Goal: Transaction & Acquisition: Purchase product/service

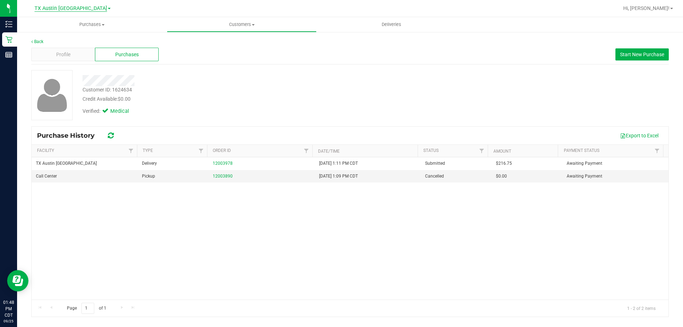
click at [67, 10] on span "TX Austin [GEOGRAPHIC_DATA]" at bounding box center [70, 8] width 73 height 6
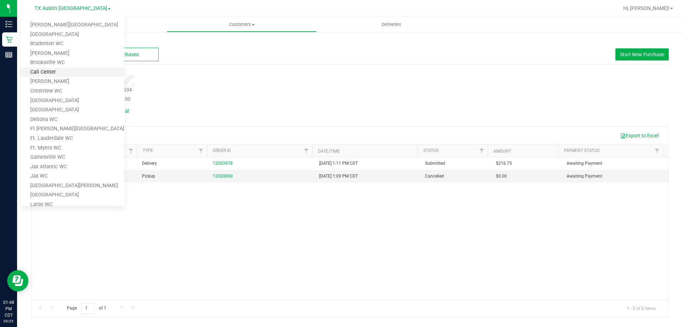
click at [73, 75] on link "Call Center" at bounding box center [73, 73] width 104 height 10
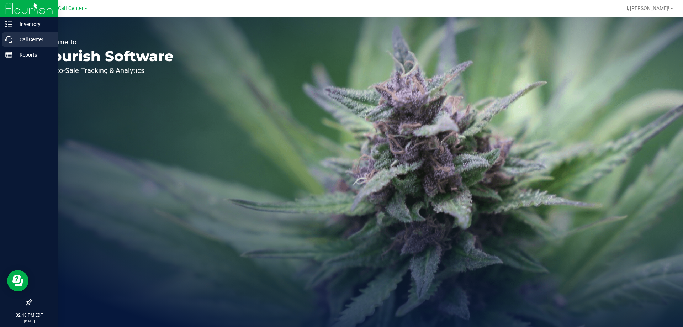
click at [30, 38] on p "Call Center" at bounding box center [33, 39] width 43 height 9
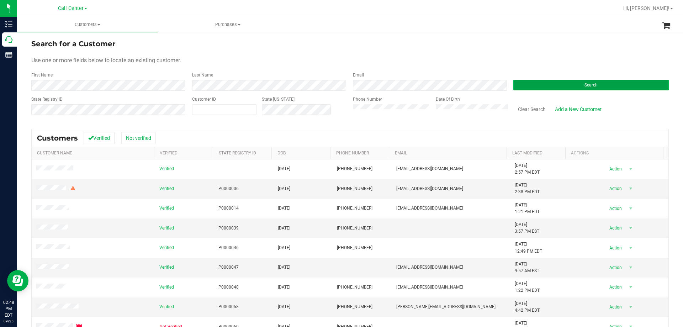
click at [570, 86] on button "Search" at bounding box center [590, 85] width 155 height 11
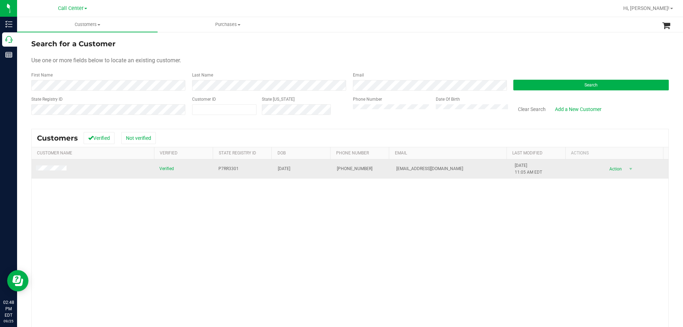
drag, startPoint x: 273, startPoint y: 167, endPoint x: 300, endPoint y: 168, distance: 27.4
click at [300, 168] on td "[DATE]" at bounding box center [302, 168] width 59 height 19
copy span "[DATE]"
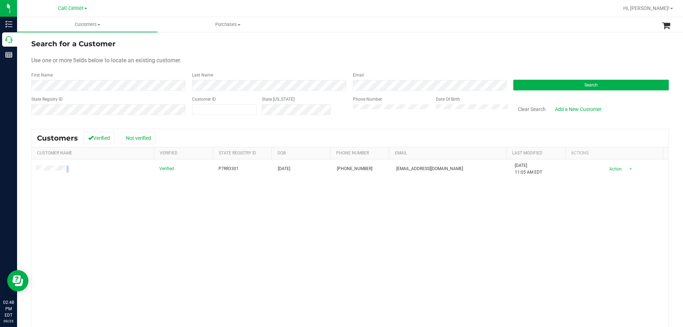
drag, startPoint x: 76, startPoint y: 168, endPoint x: 18, endPoint y: 170, distance: 58.0
click at [18, 170] on div "Search for a Customer Use one or more fields below to locate an existing custom…" at bounding box center [350, 210] width 666 height 358
copy table
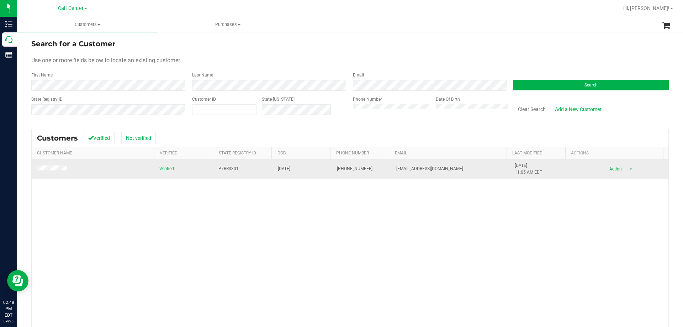
click at [214, 167] on td "P7RR3301" at bounding box center [243, 168] width 59 height 19
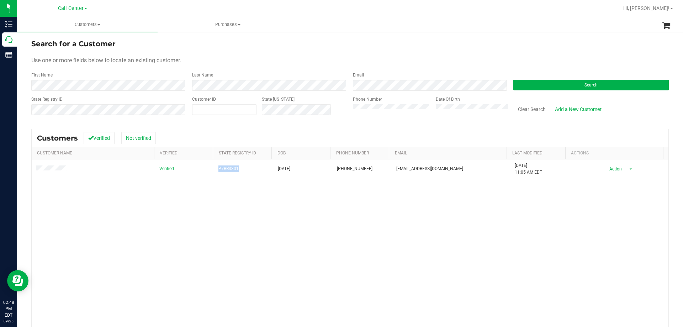
copy span "P7RR3301"
click at [525, 106] on button "Clear Search" at bounding box center [531, 109] width 37 height 12
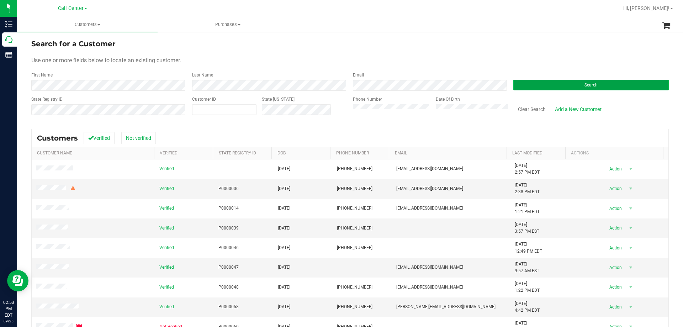
click at [526, 81] on button "Search" at bounding box center [590, 85] width 155 height 11
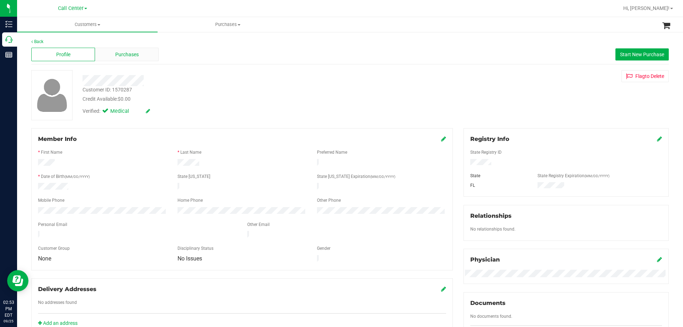
click at [131, 54] on span "Purchases" at bounding box center [126, 54] width 23 height 7
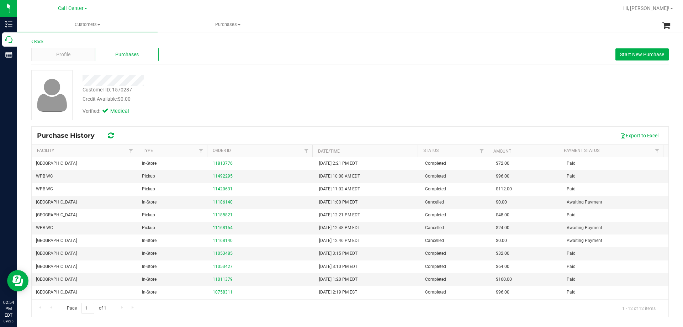
click at [208, 94] on div "Customer ID: 1570287 Credit Available: $0.00" at bounding box center [239, 94] width 324 height 17
click at [29, 42] on div "Back Profile Purchases Start New Purchase Customer ID: 1570287 Credit Available…" at bounding box center [350, 177] width 666 height 293
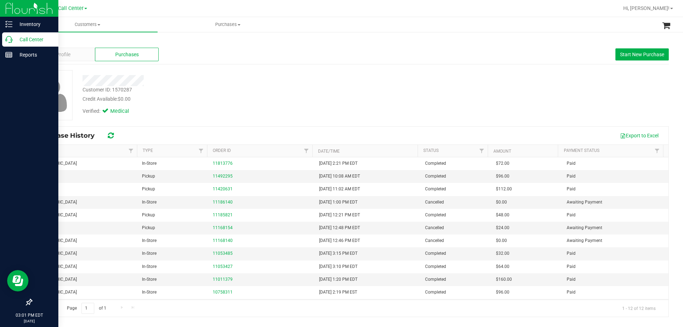
click at [22, 39] on p "Call Center" at bounding box center [33, 39] width 43 height 9
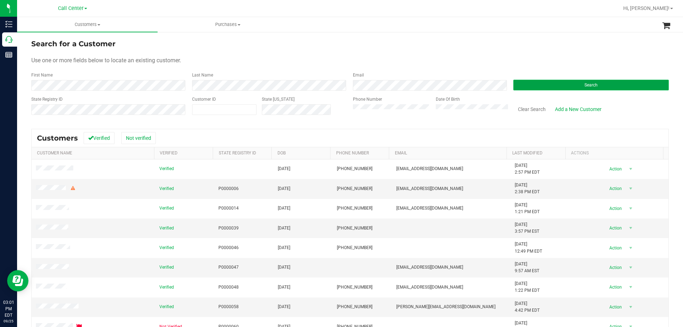
click at [528, 87] on button "Search" at bounding box center [590, 85] width 155 height 11
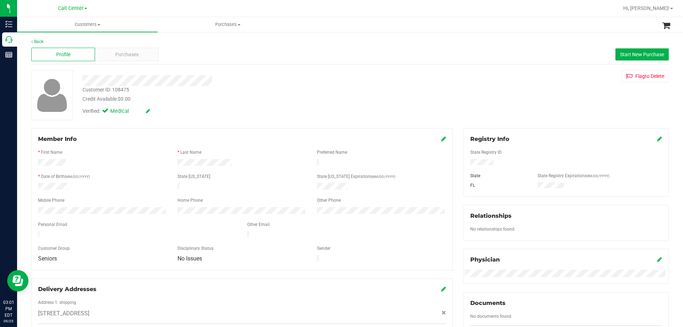
click at [476, 159] on div at bounding box center [566, 163] width 202 height 8
click at [122, 55] on span "Purchases" at bounding box center [126, 54] width 23 height 7
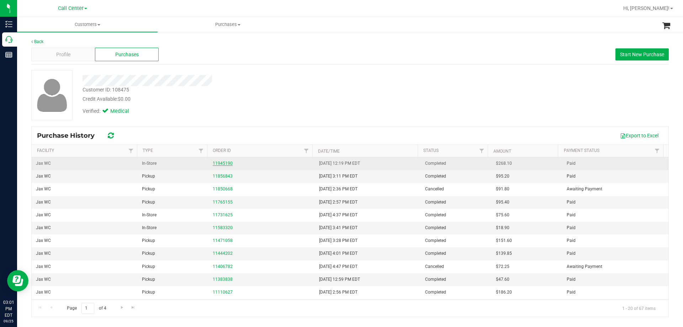
click at [216, 162] on link "11945190" at bounding box center [223, 163] width 20 height 5
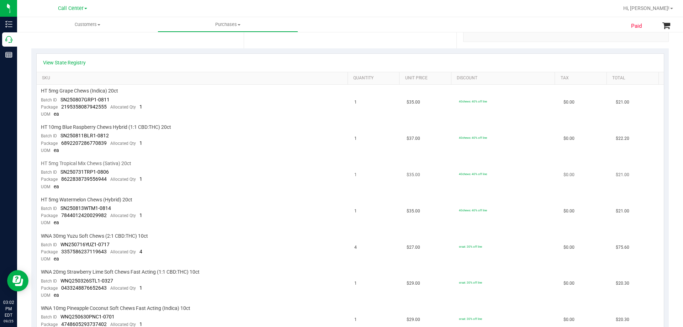
scroll to position [213, 0]
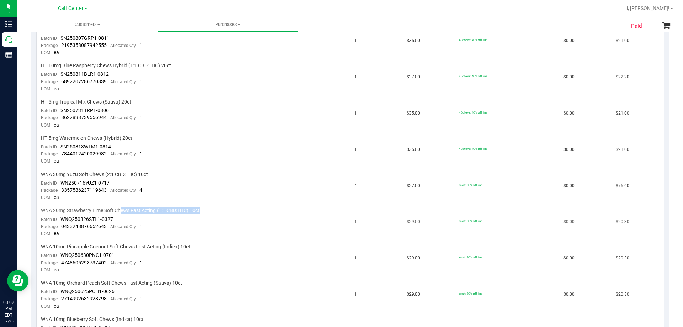
drag, startPoint x: 122, startPoint y: 211, endPoint x: 214, endPoint y: 211, distance: 92.8
click at [214, 211] on div "WNA 20mg Strawberry Lime Soft Chews Fast Acting (1:1 CBD:THC) 10ct" at bounding box center [193, 210] width 305 height 7
click at [216, 211] on div "WNA 20mg Strawberry Lime Soft Chews Fast Acting (1:1 CBD:THC) 10ct" at bounding box center [193, 210] width 305 height 7
drag, startPoint x: 58, startPoint y: 210, endPoint x: 171, endPoint y: 212, distance: 113.5
click at [171, 212] on span "WNA 20mg Strawberry Lime Soft Chews Fast Acting (1:1 CBD:THC) 10ct" at bounding box center [120, 210] width 159 height 7
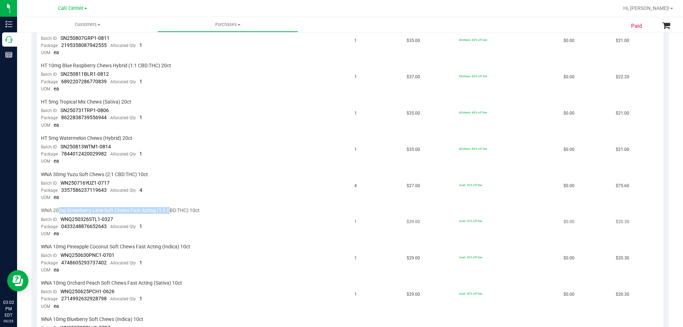
click at [171, 213] on span "WNA 20mg Strawberry Lime Soft Chews Fast Acting (1:1 CBD:THC) 10ct" at bounding box center [120, 210] width 159 height 7
drag, startPoint x: 54, startPoint y: 211, endPoint x: 171, endPoint y: 210, distance: 117.0
click at [171, 210] on span "WNA 20mg Strawberry Lime Soft Chews Fast Acting (1:1 CBD:THC) 10ct" at bounding box center [120, 210] width 159 height 7
click at [184, 212] on span "WNA 20mg Strawberry Lime Soft Chews Fast Acting (1:1 CBD:THC) 10ct" at bounding box center [120, 210] width 159 height 7
drag, startPoint x: 190, startPoint y: 209, endPoint x: 106, endPoint y: 211, distance: 84.3
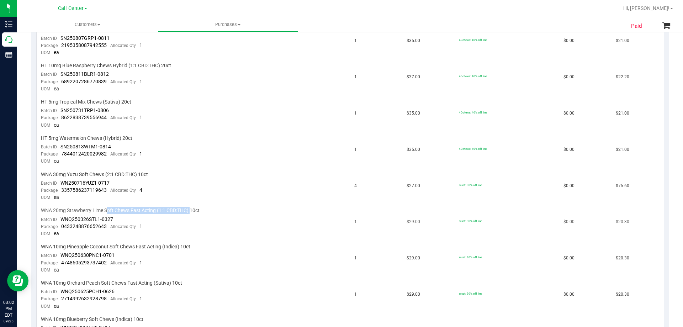
click at [106, 211] on span "WNA 20mg Strawberry Lime Soft Chews Fast Acting (1:1 CBD:THC) 10ct" at bounding box center [120, 210] width 159 height 7
click at [84, 212] on span "WNA 20mg Strawberry Lime Soft Chews Fast Acting (1:1 CBD:THC) 10ct" at bounding box center [120, 210] width 159 height 7
drag, startPoint x: 53, startPoint y: 211, endPoint x: 148, endPoint y: 211, distance: 94.6
click at [148, 211] on span "WNA 20mg Strawberry Lime Soft Chews Fast Acting (1:1 CBD:THC) 10ct" at bounding box center [120, 210] width 159 height 7
click at [177, 213] on span "WNA 20mg Strawberry Lime Soft Chews Fast Acting (1:1 CBD:THC) 10ct" at bounding box center [120, 210] width 159 height 7
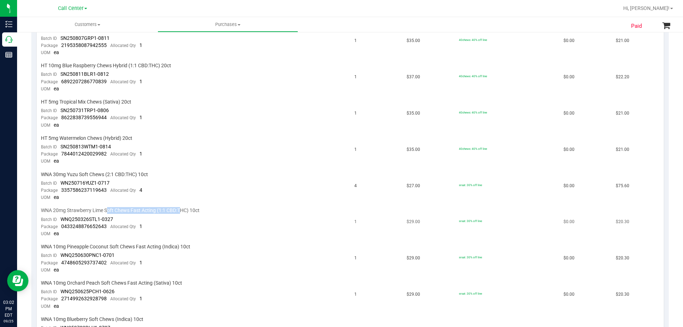
drag, startPoint x: 182, startPoint y: 209, endPoint x: 107, endPoint y: 209, distance: 75.4
click at [107, 209] on span "WNA 20mg Strawberry Lime Soft Chews Fast Acting (1:1 CBD:THC) 10ct" at bounding box center [120, 210] width 159 height 7
click at [73, 209] on span "WNA 20mg Strawberry Lime Soft Chews Fast Acting (1:1 CBD:THC) 10ct" at bounding box center [120, 210] width 159 height 7
drag, startPoint x: 53, startPoint y: 211, endPoint x: 161, endPoint y: 210, distance: 108.5
click at [161, 210] on span "WNA 20mg Strawberry Lime Soft Chews Fast Acting (1:1 CBD:THC) 10ct" at bounding box center [120, 210] width 159 height 7
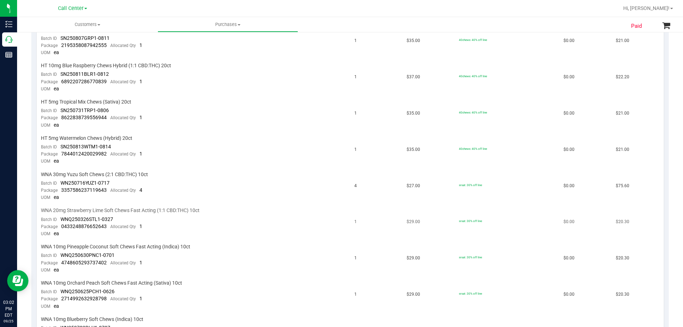
click at [173, 211] on span "WNA 20mg Strawberry Lime Soft Chews Fast Acting (1:1 CBD:THC) 10ct" at bounding box center [120, 210] width 159 height 7
drag, startPoint x: 190, startPoint y: 208, endPoint x: 103, endPoint y: 206, distance: 86.4
click at [103, 206] on td "WNA 20mg Strawberry Lime Soft Chews Fast Acting (1:1 CBD:THC) 10ct Batch ID WNQ…" at bounding box center [194, 222] width 314 height 36
click at [90, 204] on td "WNA 20mg Strawberry Lime Soft Chews Fast Acting (1:1 CBD:THC) 10ct Batch ID WNQ…" at bounding box center [194, 222] width 314 height 36
drag, startPoint x: 169, startPoint y: 210, endPoint x: 114, endPoint y: 212, distance: 54.8
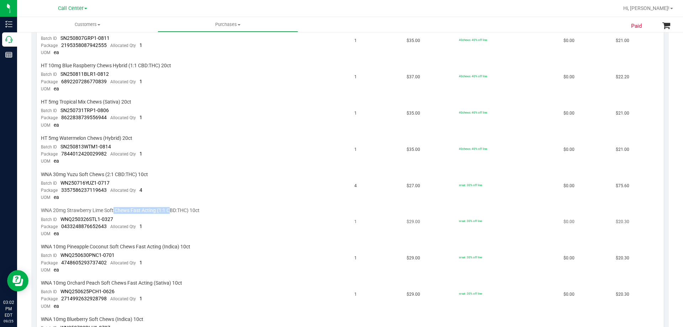
click at [114, 212] on span "WNA 20mg Strawberry Lime Soft Chews Fast Acting (1:1 CBD:THC) 10ct" at bounding box center [120, 210] width 159 height 7
click at [95, 206] on td "WNA 20mg Strawberry Lime Soft Chews Fast Acting (1:1 CBD:THC) 10ct Batch ID WNQ…" at bounding box center [194, 222] width 314 height 36
click at [232, 132] on td "HT 5mg Watermelon Chews (Hybrid) 20ct Batch ID SN250813WTM1-0814 Package 784401…" at bounding box center [194, 150] width 314 height 36
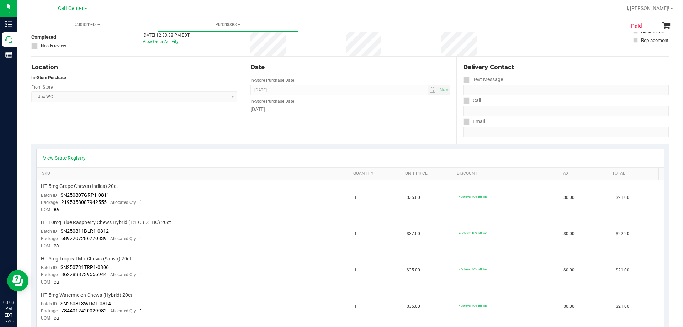
scroll to position [0, 0]
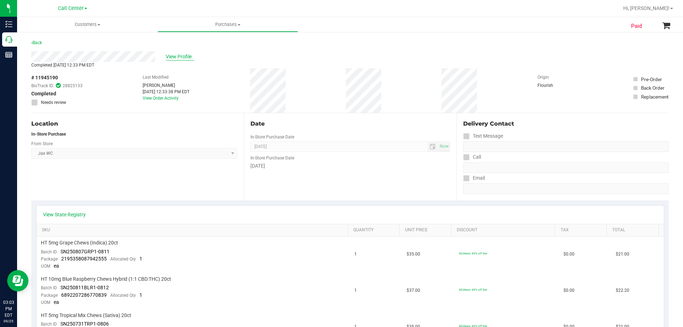
click at [182, 57] on span "View Profile" at bounding box center [180, 56] width 28 height 7
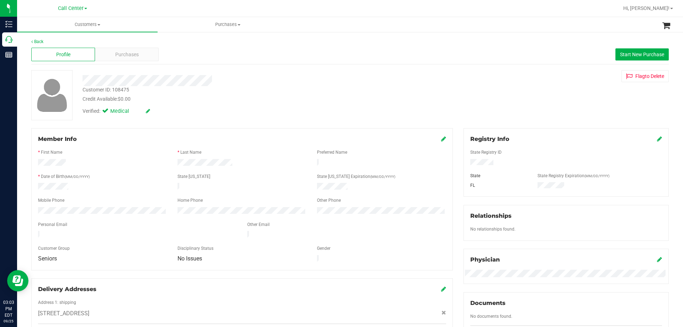
click at [262, 110] on div "Verified: Medical" at bounding box center [239, 111] width 324 height 16
click at [59, 181] on form "Member Info * First Name * Last Name Preferred Name * Date of Birth (MM/DD/YYYY…" at bounding box center [242, 199] width 408 height 129
click at [296, 114] on div "Verified: Medical" at bounding box center [239, 111] width 324 height 16
click at [336, 66] on div "Back Profile Purchases Start New Purchase Customer ID: 108475 Credit Available:…" at bounding box center [349, 285] width 637 height 495
click at [358, 36] on div "Back Profile Purchases Start New Purchase Customer ID: 108475 Credit Available:…" at bounding box center [350, 293] width 666 height 525
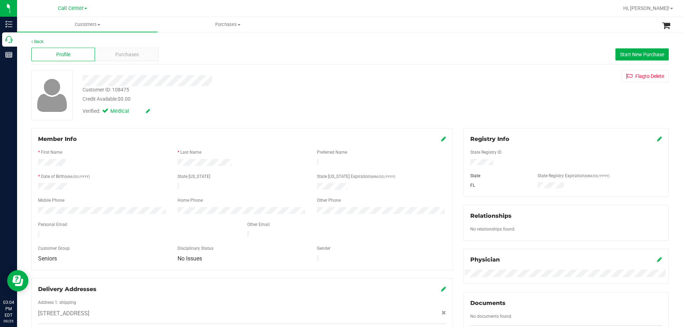
click at [123, 46] on div "Profile Purchases Start New Purchase" at bounding box center [349, 55] width 637 height 20
click at [126, 54] on span "Purchases" at bounding box center [126, 54] width 23 height 7
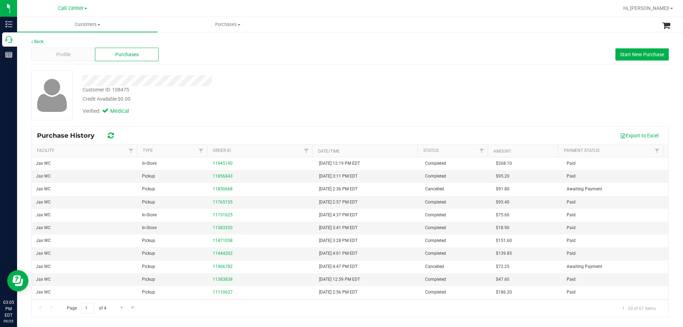
click at [281, 101] on div "Credit Available: $0.00" at bounding box center [239, 98] width 313 height 7
click at [357, 100] on div "Credit Available: $0.00" at bounding box center [239, 98] width 313 height 7
click at [292, 65] on div "Back Profile Purchases Start New Purchase Customer ID: 108475 Credit Available:…" at bounding box center [349, 177] width 637 height 278
click at [246, 109] on div "Verified: Medical" at bounding box center [239, 111] width 324 height 16
click at [308, 82] on div at bounding box center [239, 80] width 324 height 11
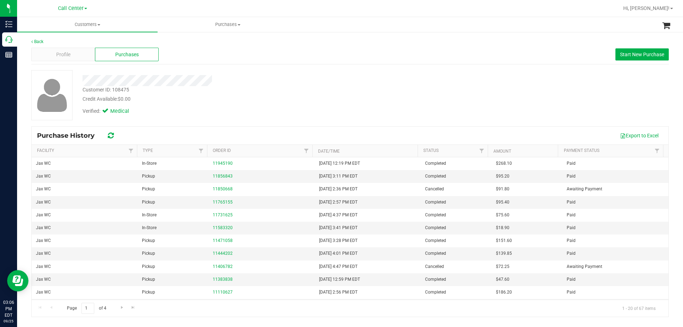
click at [308, 82] on div at bounding box center [239, 80] width 324 height 11
click at [472, 94] on div "Customer ID: 108475 Credit Available: $0.00 Verified: Medical" at bounding box center [350, 95] width 648 height 50
click at [329, 112] on div "Verified: Medical" at bounding box center [239, 111] width 324 height 16
click at [254, 83] on div at bounding box center [239, 80] width 324 height 11
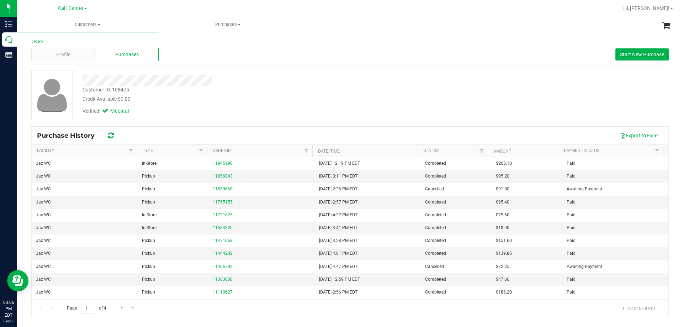
click at [262, 81] on div at bounding box center [239, 80] width 324 height 11
click at [274, 79] on div at bounding box center [239, 80] width 324 height 11
click at [242, 96] on div "Credit Available: $0.00" at bounding box center [239, 98] width 313 height 7
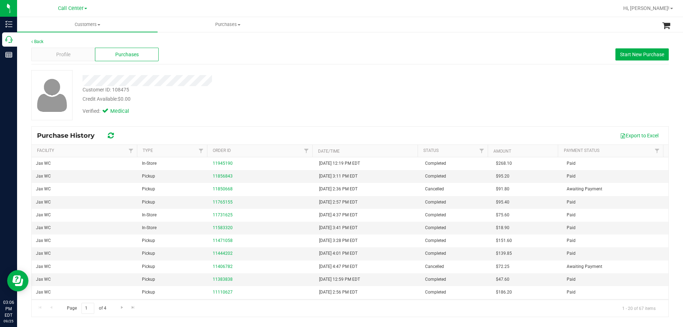
click at [254, 110] on div "Verified: Medical" at bounding box center [239, 111] width 324 height 16
click at [260, 88] on div "Customer ID: 108475 Credit Available: $0.00 Verified: Medical" at bounding box center [239, 94] width 324 height 48
click at [261, 88] on div "Customer ID: 108475 Credit Available: $0.00" at bounding box center [239, 94] width 324 height 17
click at [224, 76] on div at bounding box center [239, 80] width 324 height 11
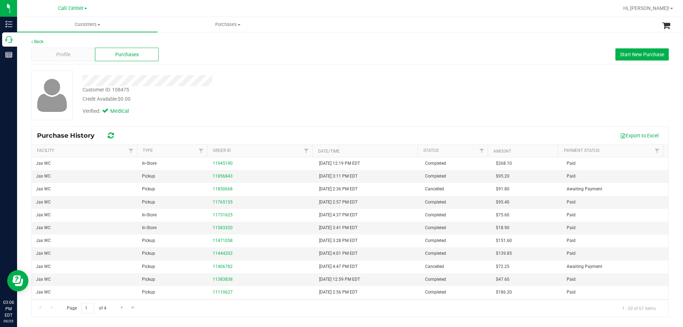
drag, startPoint x: 81, startPoint y: 79, endPoint x: 217, endPoint y: 80, distance: 135.8
click at [217, 80] on div at bounding box center [239, 80] width 324 height 11
click at [228, 84] on div at bounding box center [239, 80] width 324 height 11
click at [630, 60] on button "Start New Purchase" at bounding box center [641, 54] width 53 height 12
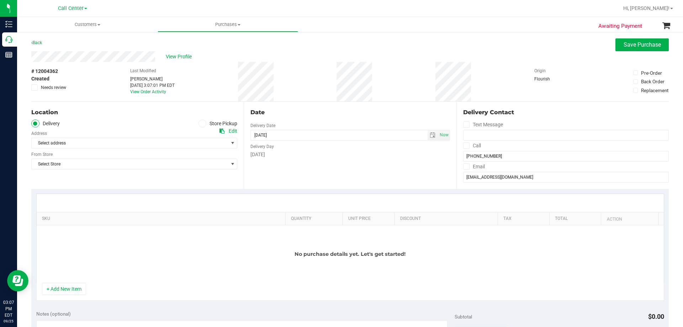
click at [199, 121] on span at bounding box center [202, 123] width 8 height 8
click at [0, 0] on input "Store Pickup" at bounding box center [0, 0] width 0 height 0
click at [150, 140] on span "Select Store" at bounding box center [130, 143] width 196 height 10
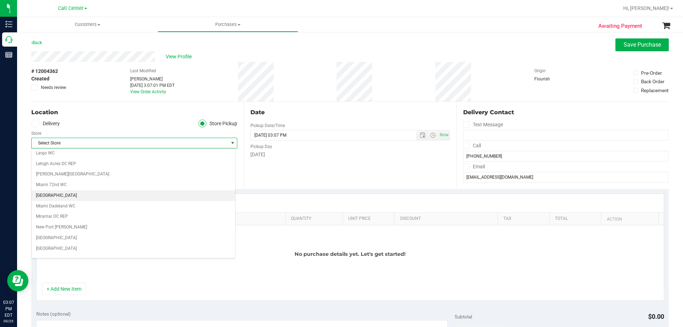
scroll to position [142, 0]
click at [89, 192] on li "Jax WC" at bounding box center [133, 192] width 203 height 11
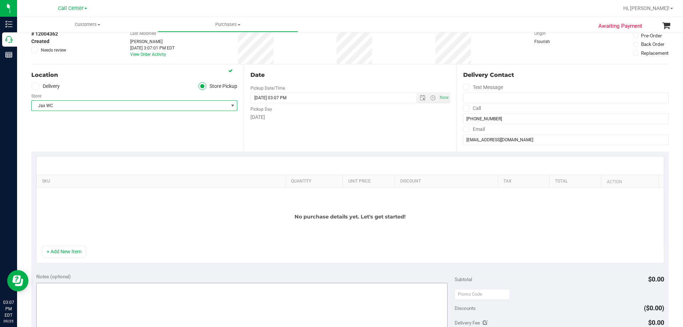
scroll to position [71, 0]
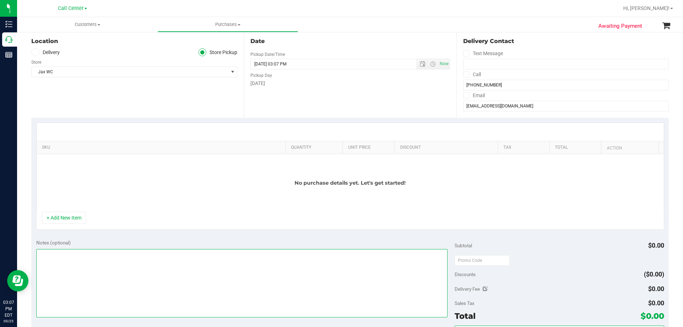
click at [120, 298] on textarea at bounding box center [241, 283] width 411 height 68
paste textarea "Order Submitted by Customer Care - CC TNE [DATE]"
type textarea "Order Submitted by Customer Care - CC TNE [DATE]"
click at [185, 182] on div "No purchase details yet. Let's get started!" at bounding box center [350, 183] width 627 height 58
click at [68, 215] on button "+ Add New Item" at bounding box center [64, 218] width 44 height 12
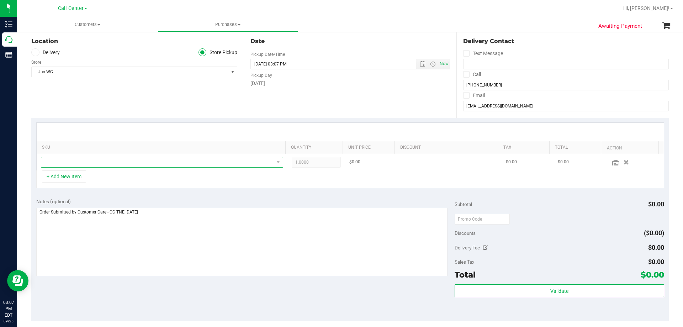
click at [173, 159] on span "NO DATA FOUND" at bounding box center [157, 162] width 233 height 10
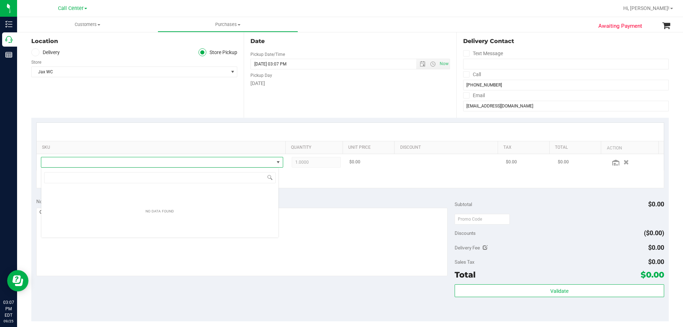
scroll to position [11, 238]
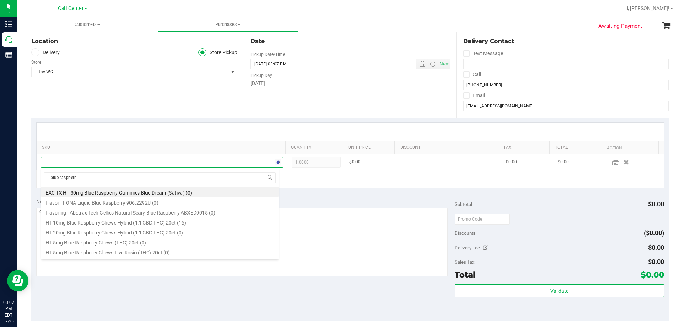
type input "blue raspberry"
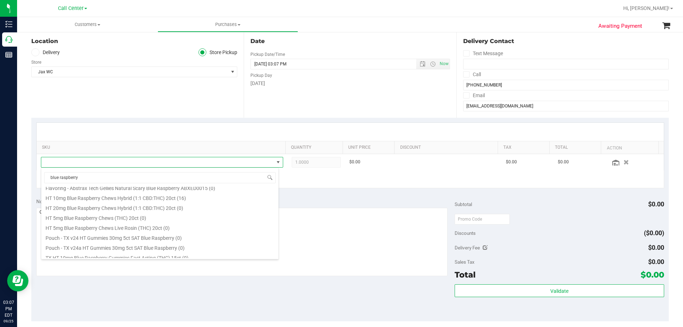
scroll to position [0, 0]
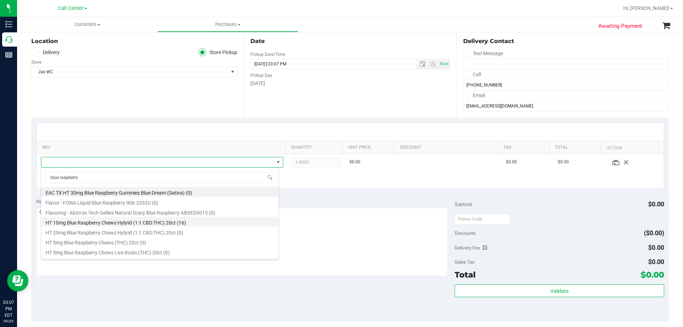
click at [71, 220] on li "HT 10mg Blue Raspberry Chews Hybrid (1:1 CBD:THC) 20ct (16)" at bounding box center [159, 222] width 237 height 10
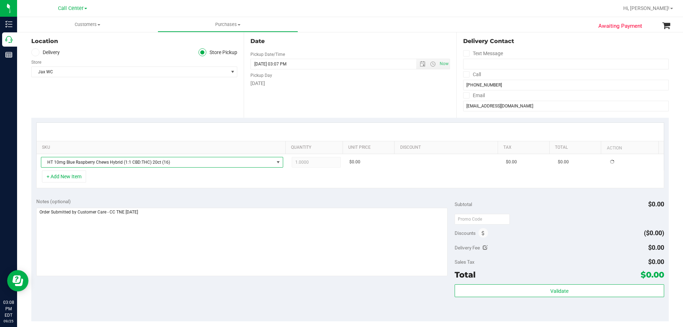
click at [118, 173] on div "+ Add New Item" at bounding box center [350, 179] width 628 height 18
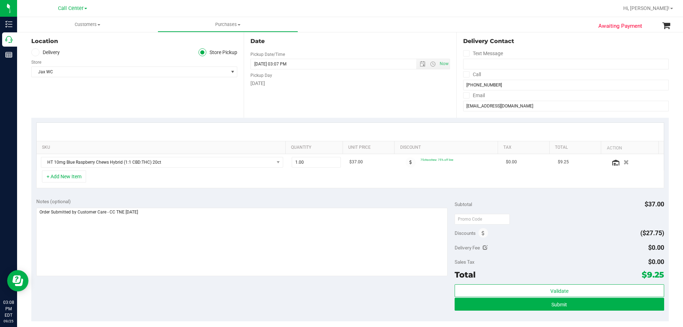
click at [317, 180] on div "+ Add New Item" at bounding box center [350, 179] width 628 height 18
drag, startPoint x: 326, startPoint y: 164, endPoint x: 262, endPoint y: 165, distance: 63.3
click at [262, 165] on tr "HT 10mg Blue Raspberry Chews Hybrid (1:1 CBD:THC) 20ct 1.00 1 $37.00 75chocchew…" at bounding box center [350, 162] width 627 height 16
type input "2"
type input "2.00"
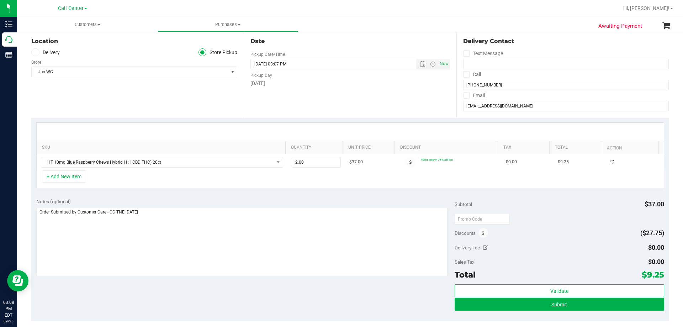
click at [341, 176] on div "+ Add New Item" at bounding box center [350, 179] width 628 height 18
click at [73, 174] on button "+ Add New Item" at bounding box center [64, 176] width 44 height 12
click at [65, 177] on button "+ Add New Item" at bounding box center [64, 176] width 44 height 12
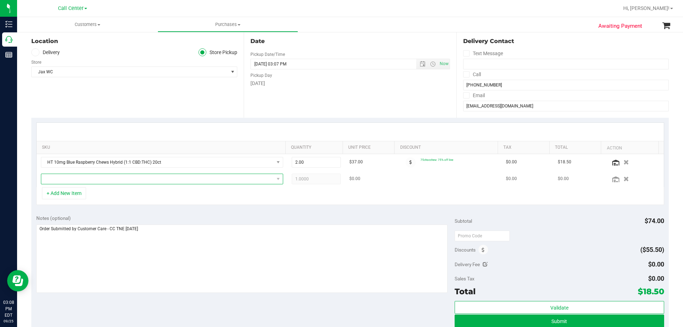
drag, startPoint x: 65, startPoint y: 177, endPoint x: 108, endPoint y: 177, distance: 43.4
click at [108, 177] on span "NO DATA FOUND" at bounding box center [157, 179] width 233 height 10
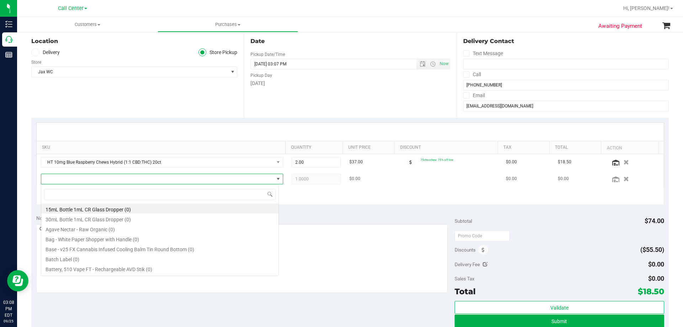
scroll to position [11, 238]
type input "grape chews"
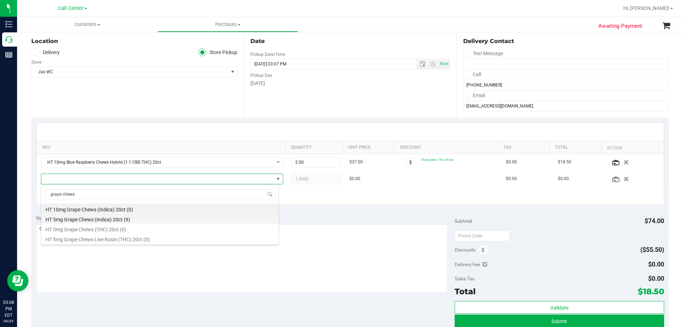
click at [99, 217] on li "HT 5mg Grape Chews (Indica) 20ct (9)" at bounding box center [159, 218] width 237 height 10
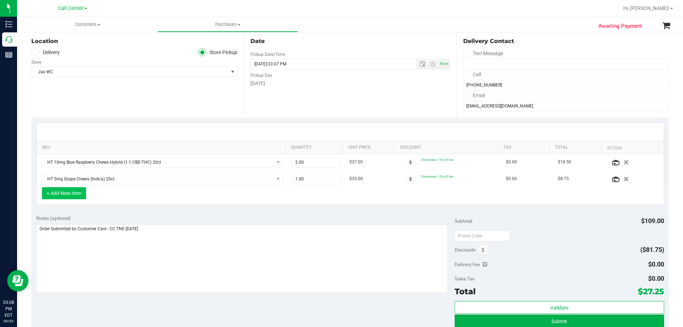
click at [79, 192] on button "+ Add New Item" at bounding box center [64, 193] width 44 height 12
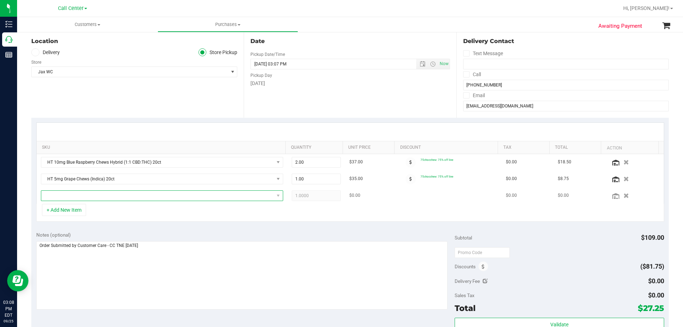
click at [97, 195] on span "NO DATA FOUND" at bounding box center [157, 196] width 233 height 10
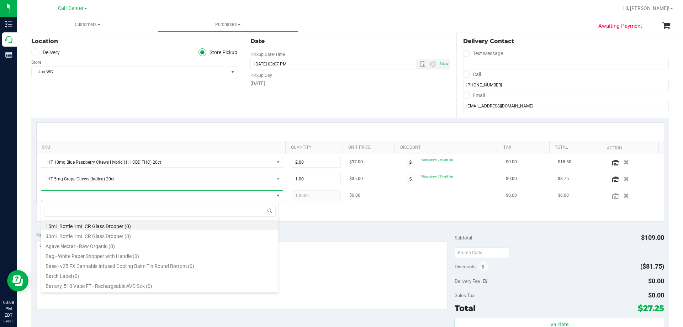
scroll to position [11, 236]
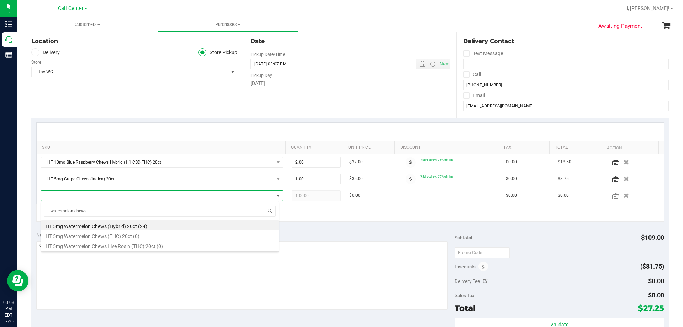
type input "watermelon chews"
click at [313, 219] on div "+ Add New Item" at bounding box center [350, 213] width 628 height 18
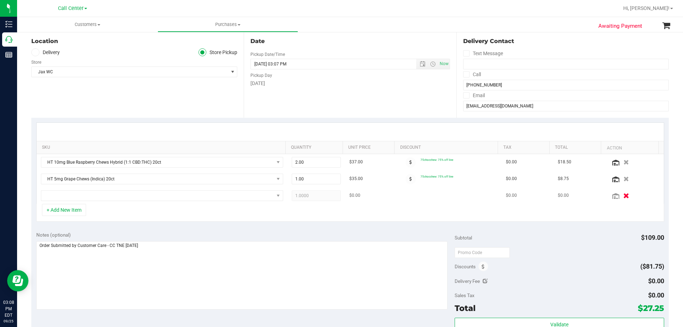
click at [620, 198] on button "button" at bounding box center [626, 195] width 12 height 7
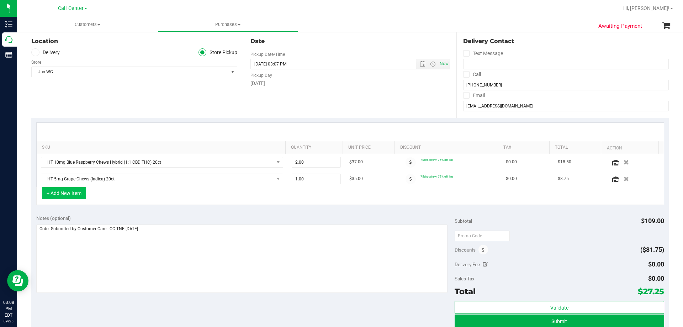
click at [84, 194] on button "+ Add New Item" at bounding box center [64, 193] width 44 height 12
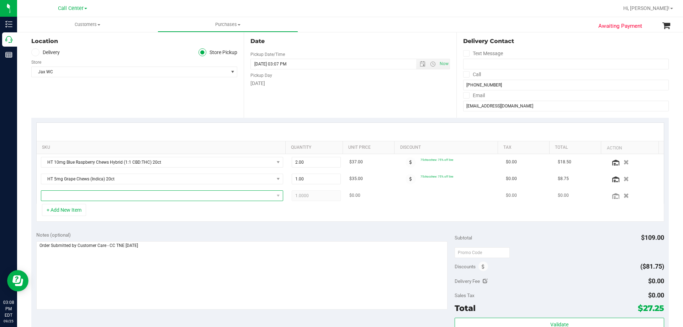
click at [128, 195] on span "NO DATA FOUND" at bounding box center [157, 196] width 233 height 10
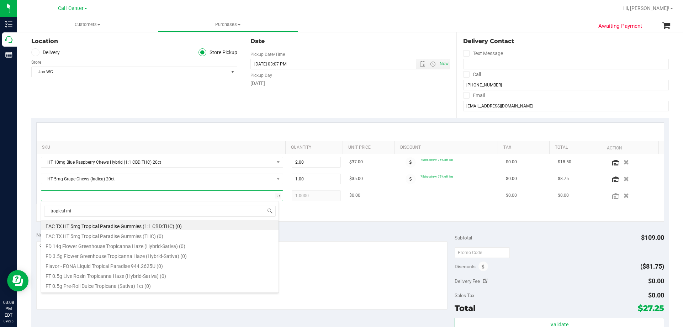
type input "tropical mix"
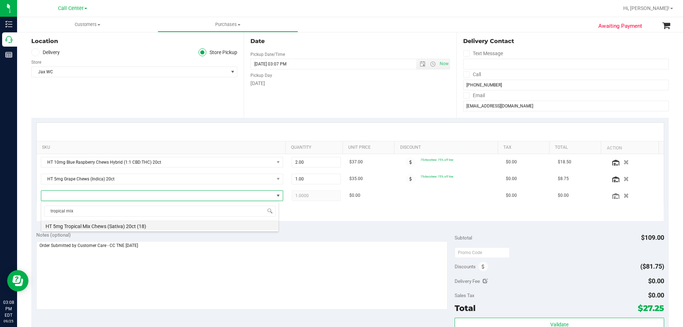
click at [113, 228] on li "HT 5mg Tropical Mix Chews (Sativa) 20ct (18)" at bounding box center [159, 225] width 237 height 10
click at [107, 215] on div "+ Add New Item" at bounding box center [350, 213] width 628 height 18
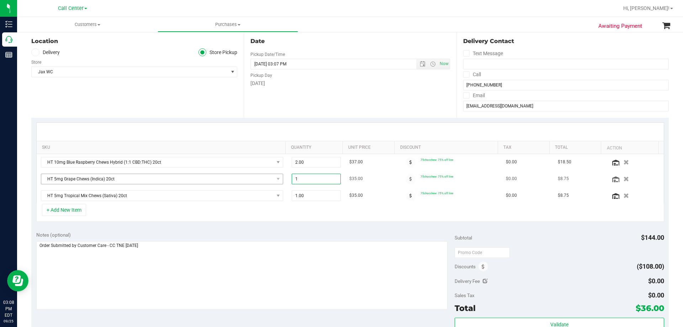
drag, startPoint x: 311, startPoint y: 177, endPoint x: 236, endPoint y: 182, distance: 74.9
click at [236, 182] on tr "HT 5mg Grape Chews (Indica) 20ct 1.00 1 $35.00 75chocchew: 75% off line $0.00 $…" at bounding box center [350, 179] width 627 height 17
type input "2"
type input "2.00"
click at [303, 211] on div "+ Add New Item" at bounding box center [350, 213] width 628 height 18
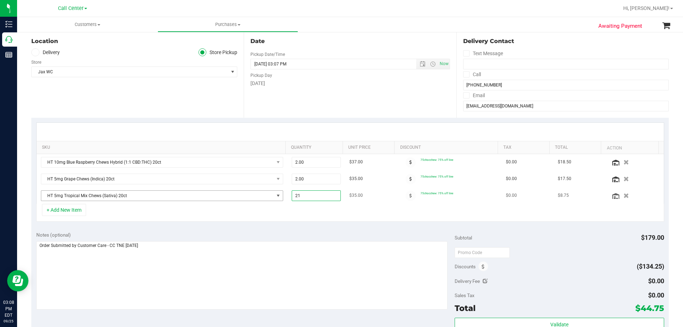
drag, startPoint x: 305, startPoint y: 195, endPoint x: 277, endPoint y: 197, distance: 28.1
click at [277, 197] on tr "HT 5mg Tropical Mix Chews (Sativa) 20ct 1.00 21 $35.00 75chocchew: 75% off line…" at bounding box center [350, 195] width 627 height 16
type input "2"
type input "2.00"
click at [300, 209] on div "+ Add New Item" at bounding box center [350, 213] width 628 height 18
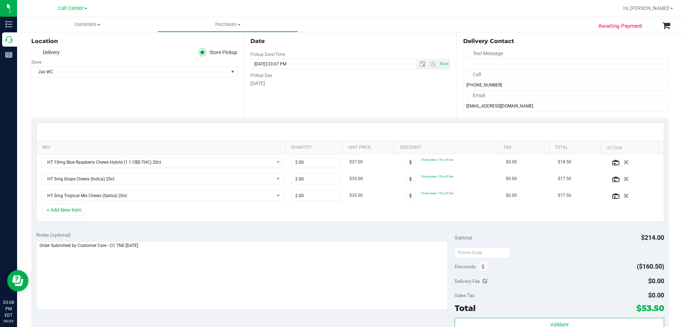
click at [177, 212] on div "+ Add New Item" at bounding box center [350, 213] width 628 height 18
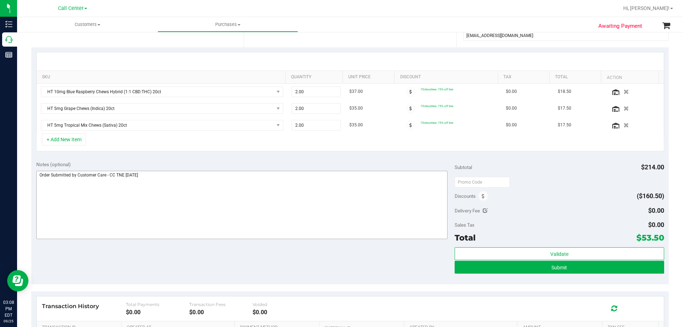
scroll to position [142, 0]
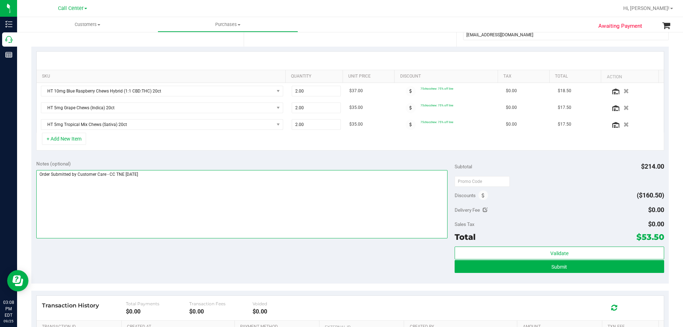
click at [176, 171] on textarea at bounding box center [241, 204] width 411 height 68
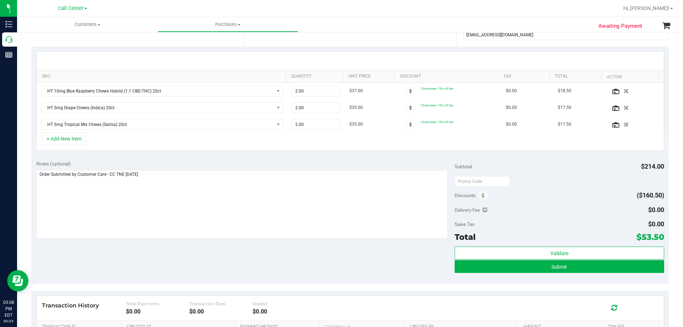
click at [176, 159] on div "Notes (optional) Subtotal $214.00 Discounts ($160.50) Delivery Fee $0.00 Sales …" at bounding box center [349, 219] width 637 height 128
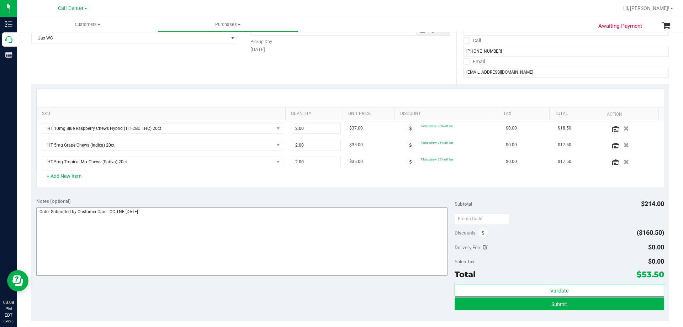
scroll to position [71, 0]
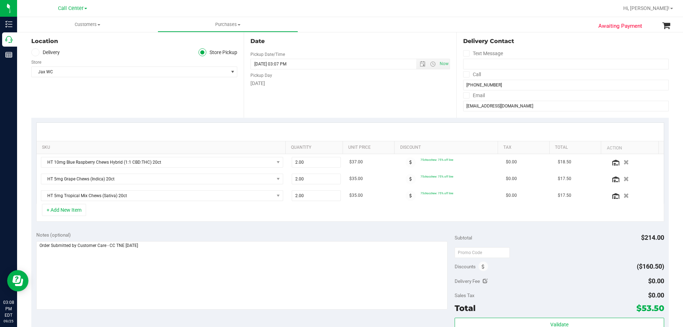
click at [154, 234] on div "Notes (optional)" at bounding box center [245, 234] width 419 height 7
click at [105, 214] on div "+ Add New Item" at bounding box center [350, 213] width 628 height 18
click at [69, 207] on button "+ Add New Item" at bounding box center [64, 210] width 44 height 12
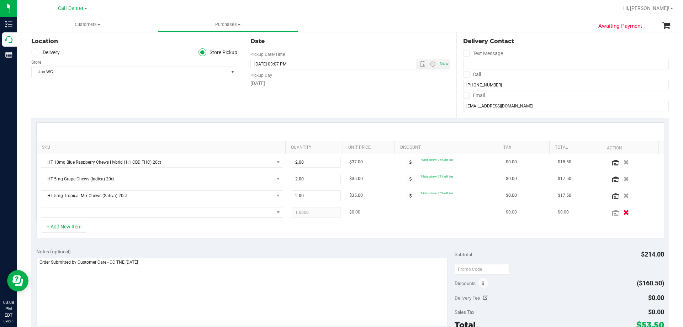
click at [623, 212] on icon "button" at bounding box center [626, 211] width 6 height 5
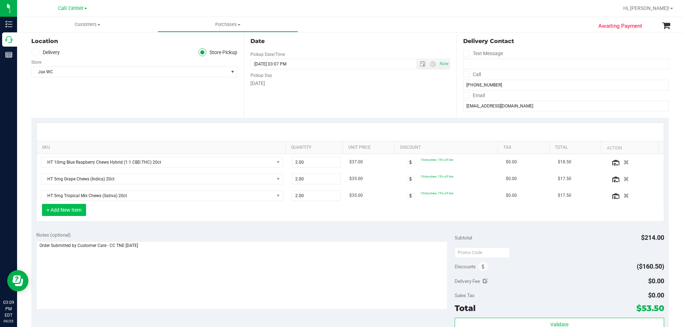
click at [75, 211] on button "+ Add New Item" at bounding box center [64, 210] width 44 height 12
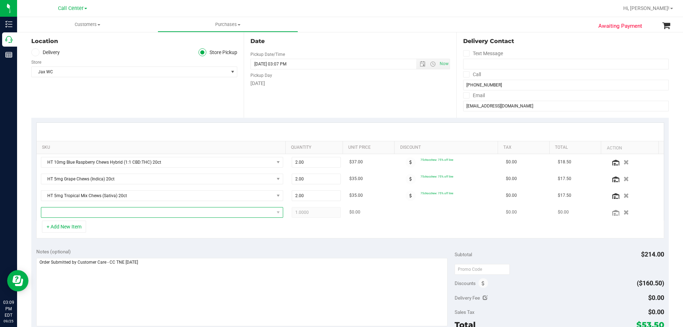
click at [129, 212] on span "NO DATA FOUND" at bounding box center [157, 212] width 233 height 10
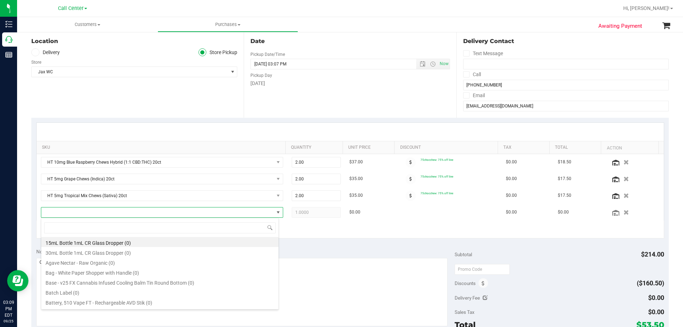
scroll to position [11, 236]
click at [325, 230] on div "+ Add New Item" at bounding box center [350, 229] width 628 height 18
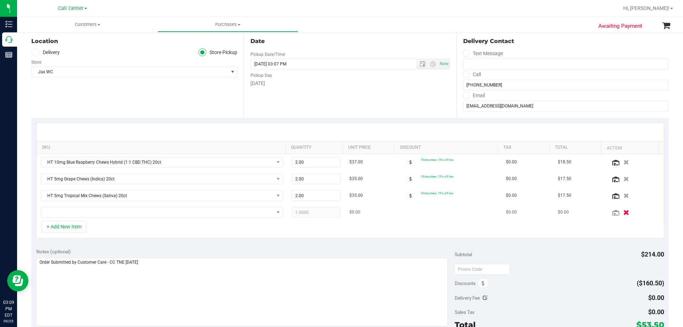
click at [623, 212] on icon "button" at bounding box center [626, 211] width 6 height 5
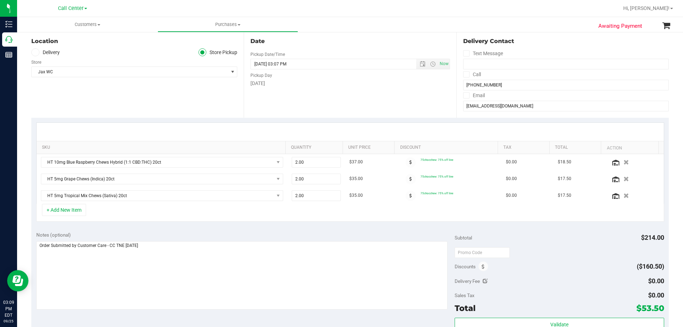
click at [149, 218] on div "+ Add New Item" at bounding box center [350, 213] width 628 height 18
click at [146, 209] on div "+ Add New Item" at bounding box center [350, 213] width 628 height 18
click at [144, 214] on div "+ Add New Item" at bounding box center [350, 213] width 628 height 18
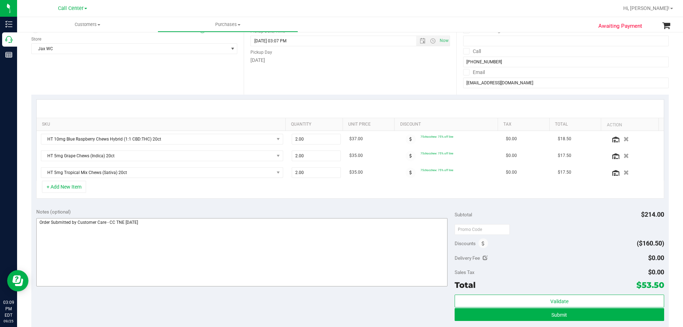
scroll to position [107, 0]
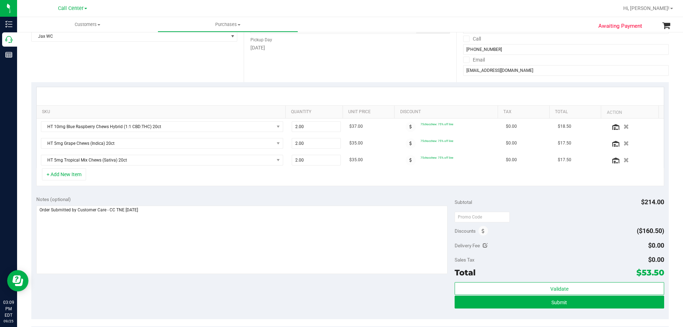
click at [81, 287] on div "Notes (optional) Subtotal $214.00 Discounts ($160.50) Delivery Fee $0.00 Sales …" at bounding box center [349, 255] width 637 height 128
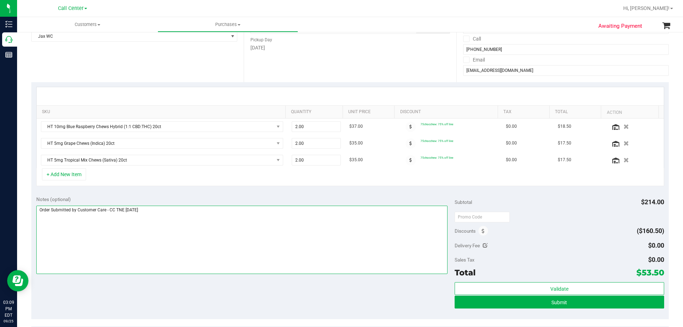
click at [208, 217] on textarea at bounding box center [241, 240] width 411 height 68
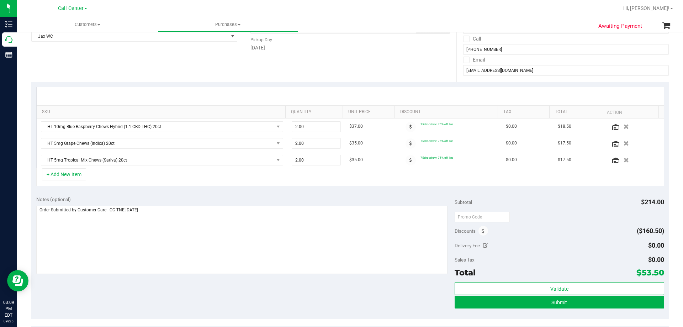
click at [140, 283] on div "Notes (optional) Subtotal $214.00 Discounts ($160.50) Delivery Fee $0.00 Sales …" at bounding box center [349, 255] width 637 height 128
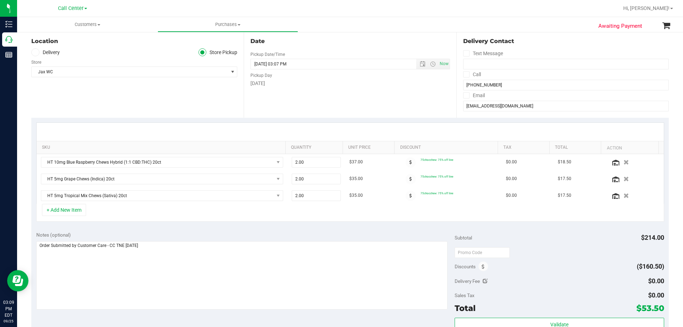
click at [184, 231] on div "Notes (optional) Subtotal $214.00 Discounts ($160.50) Delivery Fee $0.00 Sales …" at bounding box center [349, 291] width 637 height 128
click at [168, 212] on div "+ Add New Item" at bounding box center [350, 213] width 628 height 18
click at [178, 234] on div "Notes (optional)" at bounding box center [245, 234] width 419 height 7
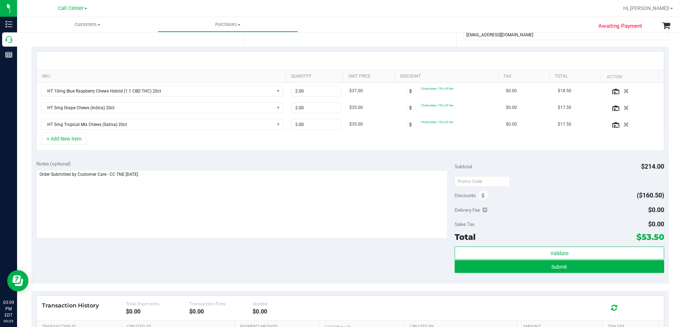
click at [134, 264] on div "Notes (optional) Subtotal $214.00 Discounts ($160.50) Delivery Fee $0.00 Sales …" at bounding box center [349, 219] width 637 height 128
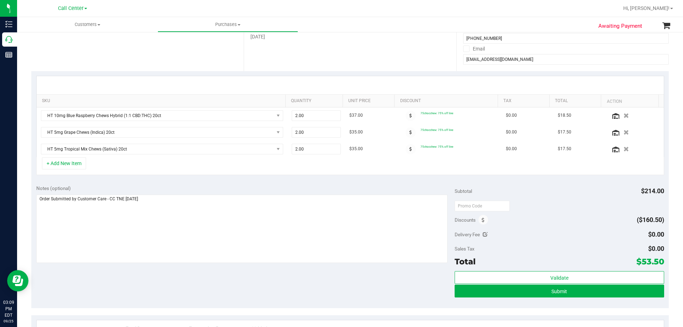
scroll to position [107, 0]
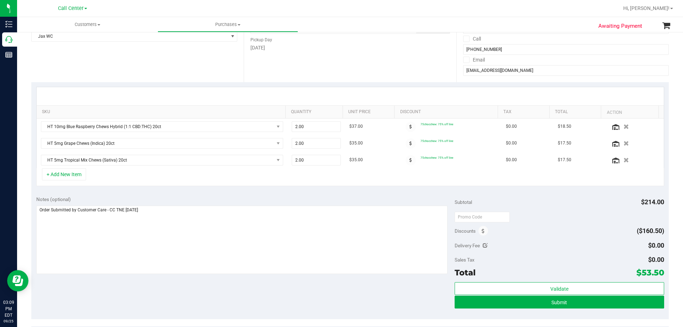
click at [107, 171] on div "+ Add New Item" at bounding box center [350, 177] width 628 height 18
click at [130, 174] on div "+ Add New Item" at bounding box center [350, 177] width 628 height 18
click at [150, 171] on div "+ Add New Item" at bounding box center [350, 177] width 628 height 18
click at [145, 172] on div "+ Add New Item" at bounding box center [350, 177] width 628 height 18
click at [140, 179] on div "+ Add New Item" at bounding box center [350, 177] width 628 height 18
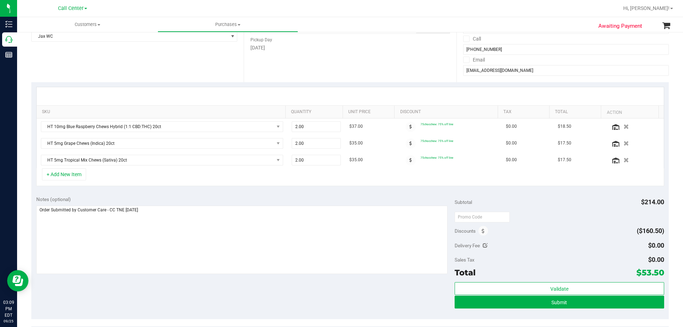
click at [106, 174] on div "+ Add New Item" at bounding box center [350, 177] width 628 height 18
click at [143, 179] on div "+ Add New Item" at bounding box center [350, 177] width 628 height 18
click at [99, 180] on div "+ Add New Item" at bounding box center [350, 177] width 628 height 18
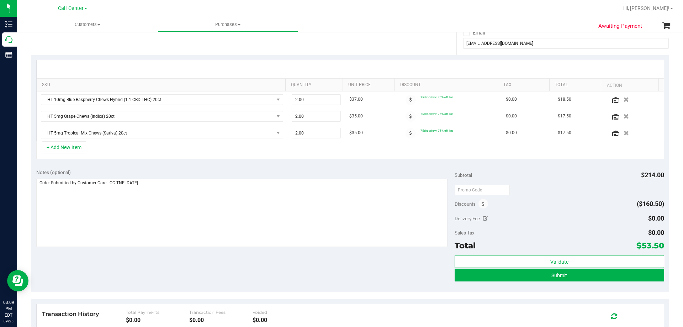
scroll to position [178, 0]
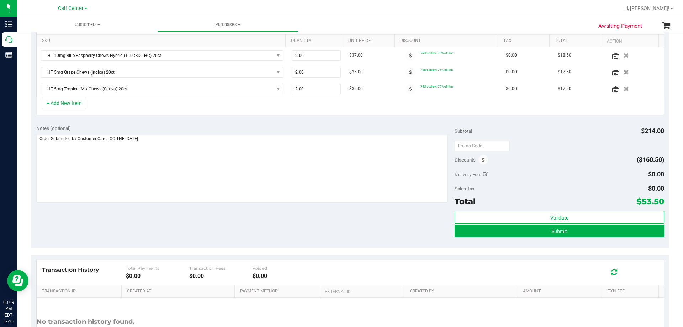
drag, startPoint x: 636, startPoint y: 200, endPoint x: 658, endPoint y: 201, distance: 21.7
click at [658, 201] on span "$53.50" at bounding box center [650, 201] width 28 height 10
copy span "53.50"
click at [581, 149] on div at bounding box center [558, 145] width 209 height 13
drag, startPoint x: 638, startPoint y: 200, endPoint x: 657, endPoint y: 199, distance: 19.3
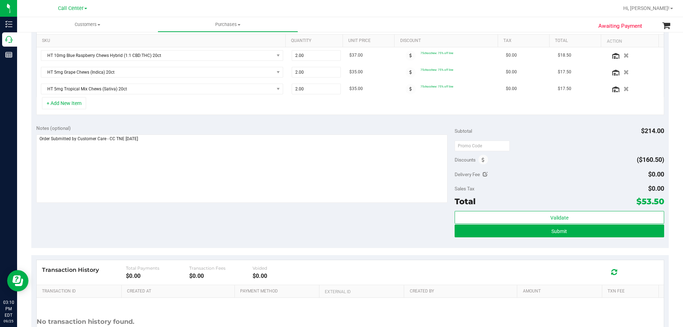
click at [657, 199] on span "$53.50" at bounding box center [650, 201] width 28 height 10
copy span "53.50"
click at [361, 217] on div "Notes (optional) Subtotal $214.00 Discounts ($160.50) Delivery Fee $0.00 Sales …" at bounding box center [349, 184] width 637 height 128
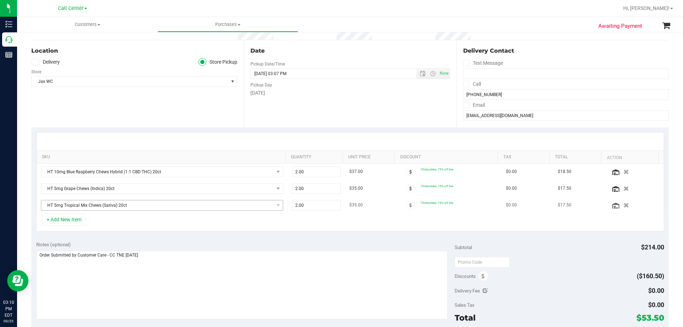
scroll to position [107, 0]
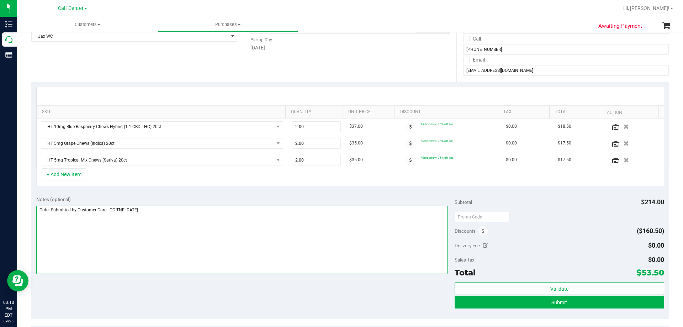
click at [186, 220] on textarea at bounding box center [241, 240] width 411 height 68
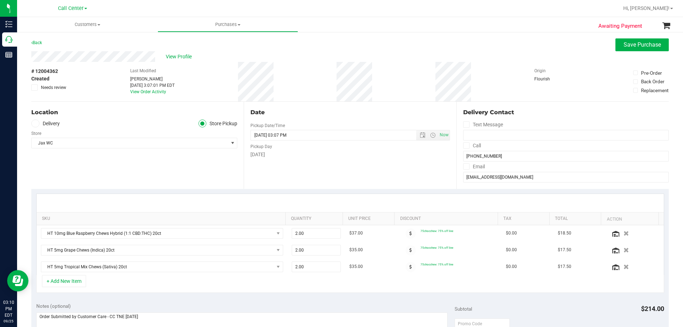
click at [146, 170] on div "Location Delivery Store Pickup Store Jax WC Select Store [PERSON_NAME][GEOGRAPH…" at bounding box center [137, 145] width 212 height 87
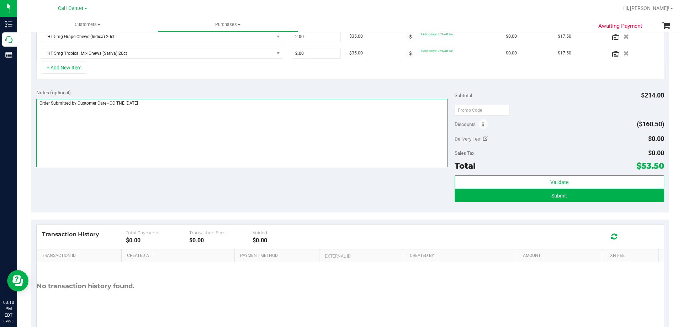
click at [174, 113] on textarea at bounding box center [241, 133] width 411 height 68
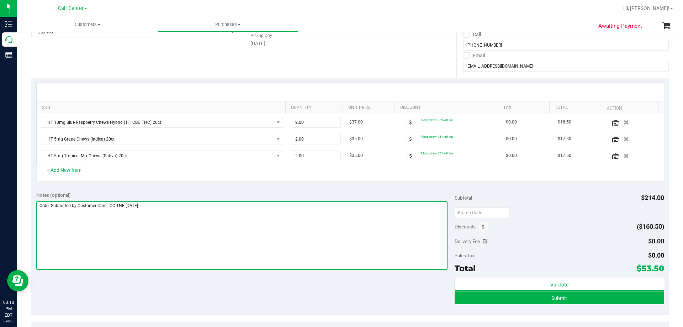
scroll to position [178, 0]
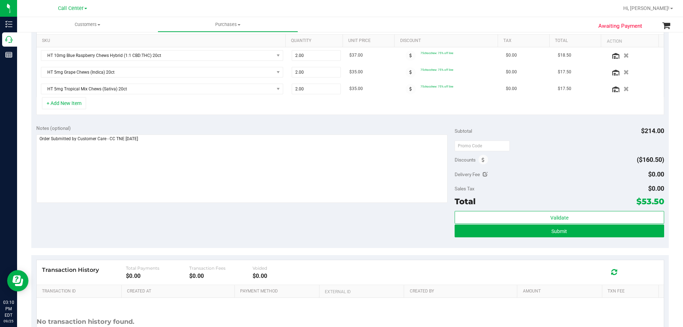
click at [195, 125] on div "Notes (optional)" at bounding box center [245, 127] width 419 height 7
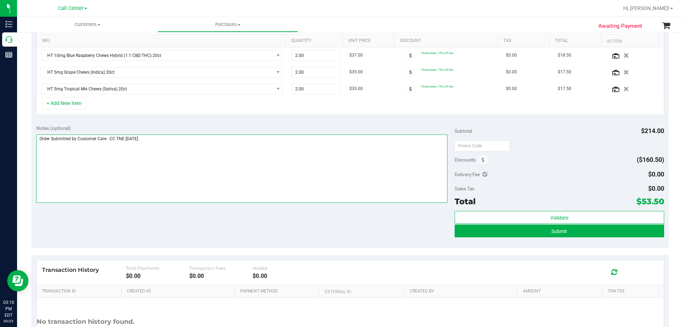
click at [183, 138] on textarea at bounding box center [241, 168] width 411 height 68
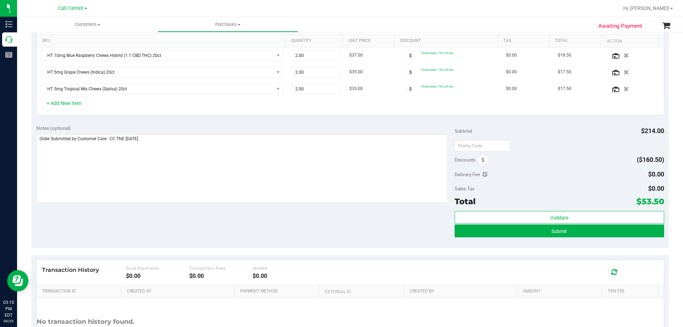
click at [191, 121] on div "Notes (optional) Subtotal $214.00 Discounts ($160.50) Delivery Fee $0.00 Sales …" at bounding box center [349, 184] width 637 height 128
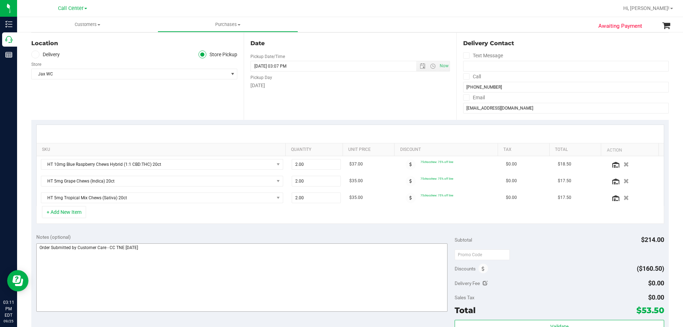
scroll to position [142, 0]
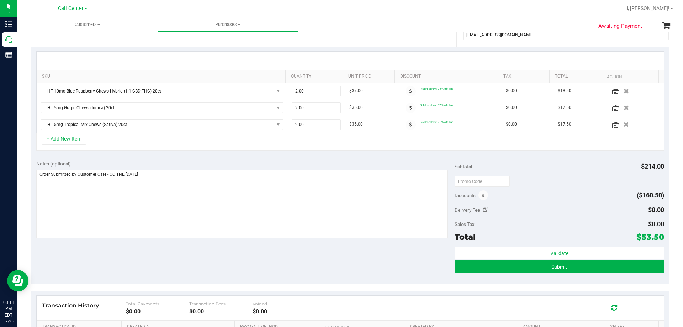
click at [182, 158] on div "Notes (optional) Subtotal $214.00 Discounts ($160.50) Delivery Fee $0.00 Sales …" at bounding box center [349, 219] width 637 height 128
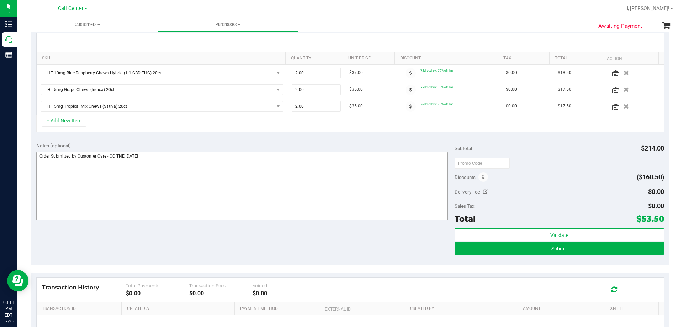
scroll to position [178, 0]
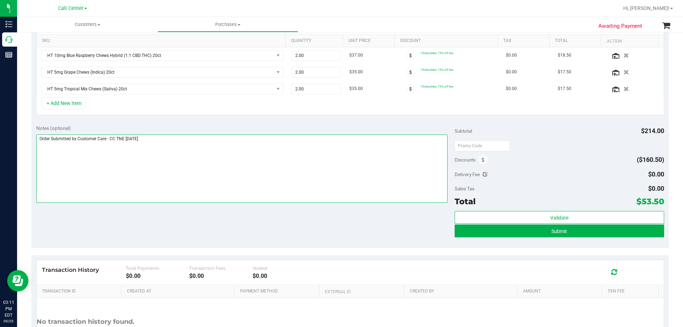
click at [250, 143] on textarea at bounding box center [241, 168] width 411 height 68
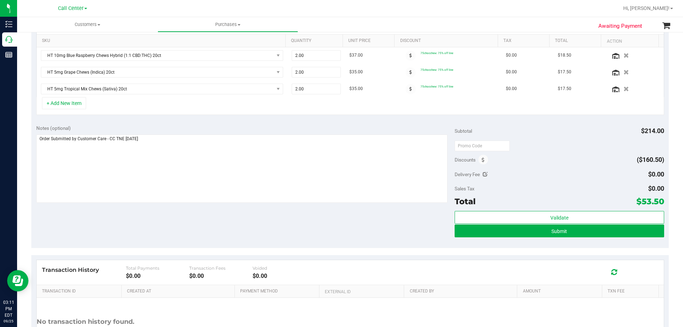
click at [236, 126] on div "Notes (optional)" at bounding box center [245, 127] width 419 height 7
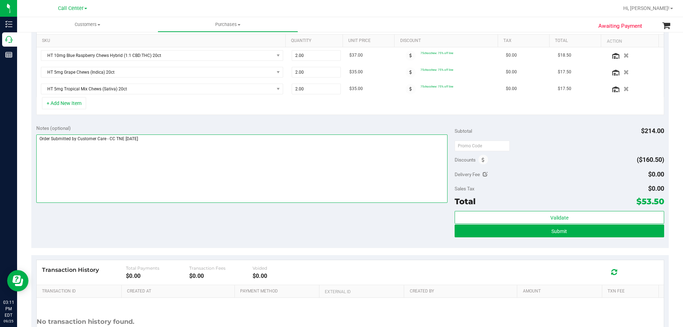
click at [215, 144] on textarea at bounding box center [241, 168] width 411 height 68
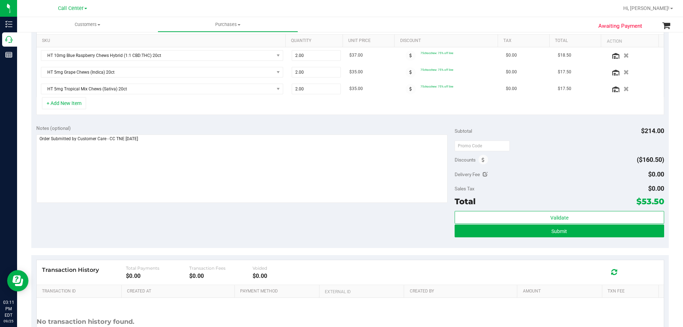
click at [228, 124] on div "Notes (optional) Subtotal $214.00 Discounts ($160.50) Delivery Fee $0.00 Sales …" at bounding box center [349, 184] width 637 height 128
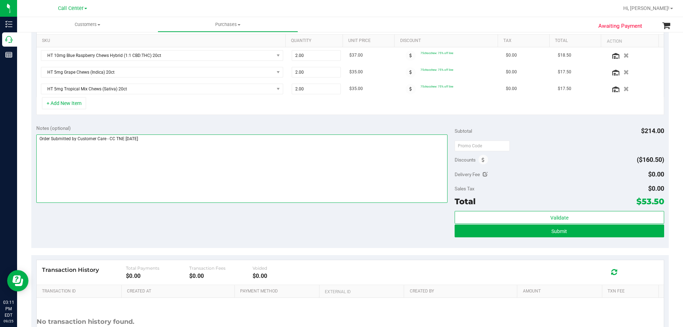
click at [221, 139] on textarea at bounding box center [241, 168] width 411 height 68
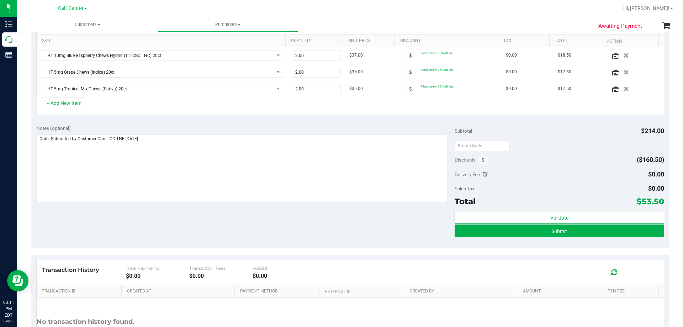
click at [229, 125] on div "Notes (optional)" at bounding box center [245, 127] width 419 height 7
click at [218, 220] on div "Notes (optional) Subtotal $214.00 Discounts ($160.50) Delivery Fee $0.00 Sales …" at bounding box center [349, 184] width 637 height 128
click at [285, 211] on div "Notes (optional) Subtotal $214.00 Discounts ($160.50) Delivery Fee $0.00 Sales …" at bounding box center [349, 184] width 637 height 128
click at [281, 224] on div "Notes (optional) Subtotal $214.00 Discounts ($160.50) Delivery Fee $0.00 Sales …" at bounding box center [349, 184] width 637 height 128
drag, startPoint x: 636, startPoint y: 201, endPoint x: 656, endPoint y: 201, distance: 20.3
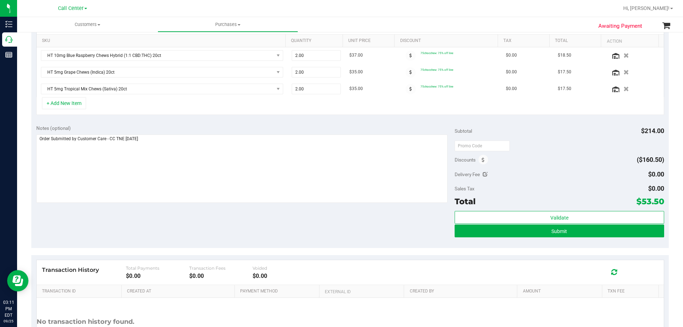
click at [656, 201] on span "$53.50" at bounding box center [650, 201] width 28 height 10
copy span "53.50"
click at [602, 190] on div "Sales Tax $0.00" at bounding box center [558, 188] width 209 height 13
click at [334, 224] on div "Notes (optional) Subtotal $214.00 Discounts ($160.50) Delivery Fee $0.00 Sales …" at bounding box center [349, 184] width 637 height 128
click at [541, 228] on button "Submit" at bounding box center [558, 230] width 209 height 13
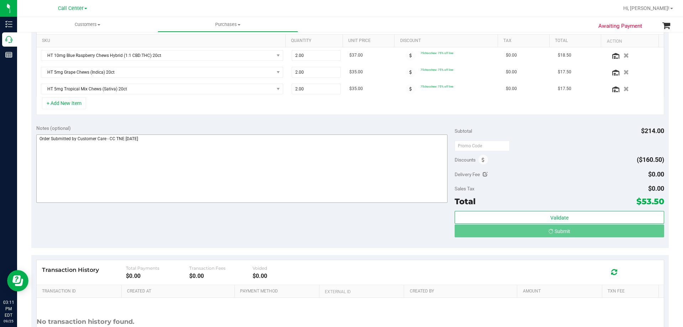
scroll to position [0, 0]
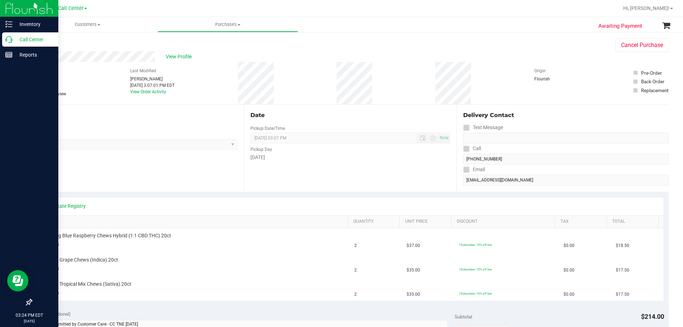
click at [21, 38] on p "Call Center" at bounding box center [33, 39] width 43 height 9
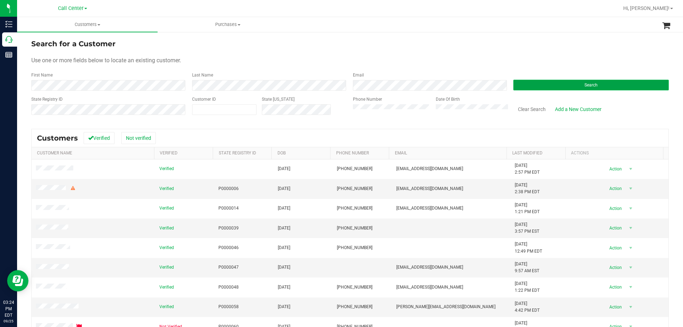
click at [561, 87] on button "Search" at bounding box center [590, 85] width 155 height 11
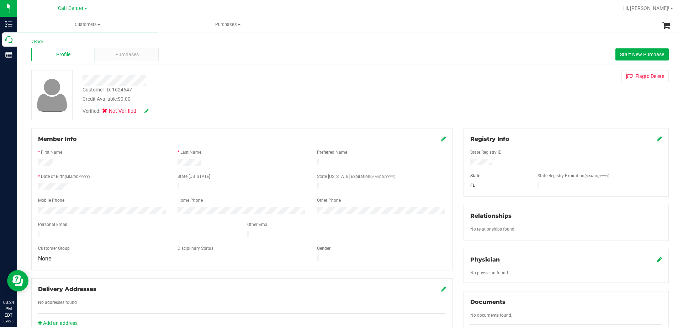
click at [125, 93] on div "Customer ID: 1624647" at bounding box center [107, 89] width 49 height 7
copy div "1624647"
click at [129, 58] on span "Purchases" at bounding box center [126, 54] width 23 height 7
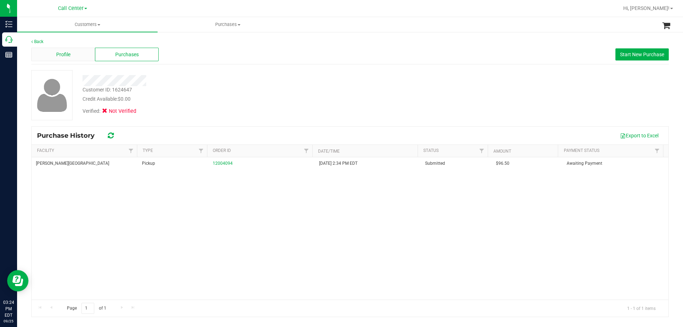
click at [73, 50] on div "Profile" at bounding box center [63, 55] width 64 height 14
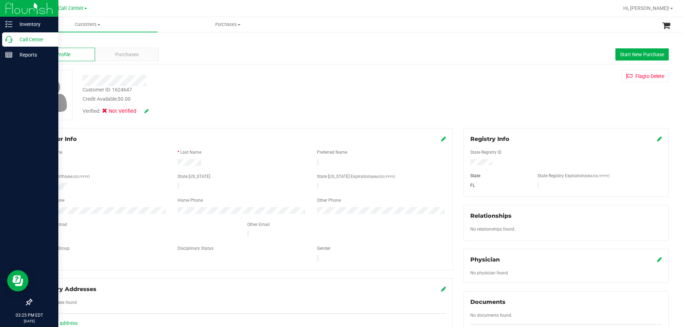
click at [26, 39] on p "Call Center" at bounding box center [33, 39] width 43 height 9
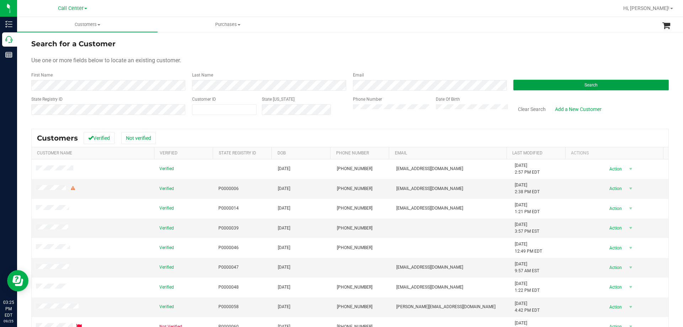
click at [522, 87] on button "Search" at bounding box center [590, 85] width 155 height 11
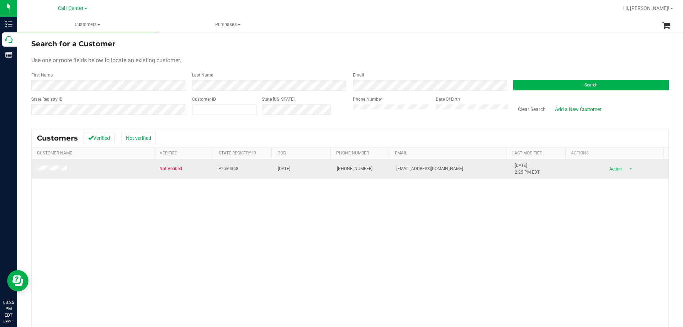
click at [47, 172] on td at bounding box center [93, 168] width 123 height 19
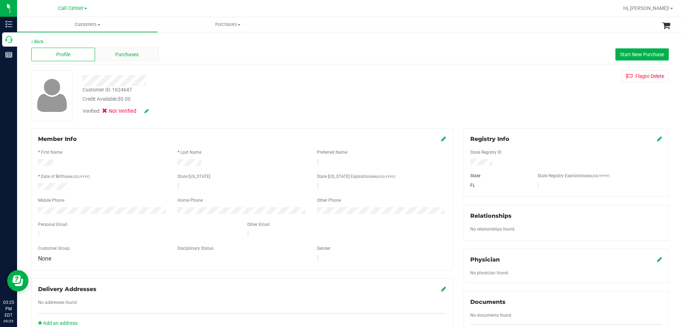
click at [129, 60] on div "Purchases" at bounding box center [127, 55] width 64 height 14
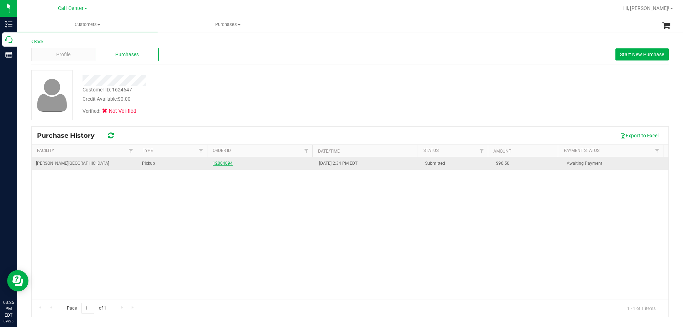
click at [221, 163] on link "12004094" at bounding box center [223, 163] width 20 height 5
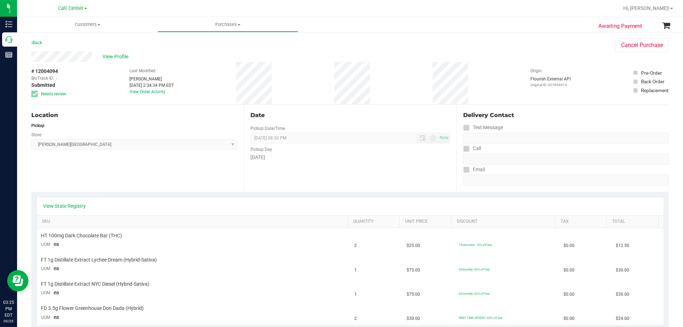
scroll to position [142, 0]
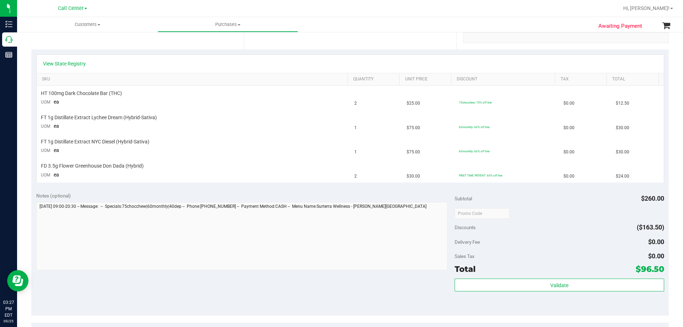
drag, startPoint x: 637, startPoint y: 269, endPoint x: 657, endPoint y: 269, distance: 19.9
click at [657, 269] on span "$96.50" at bounding box center [649, 269] width 28 height 10
copy span "96.50"
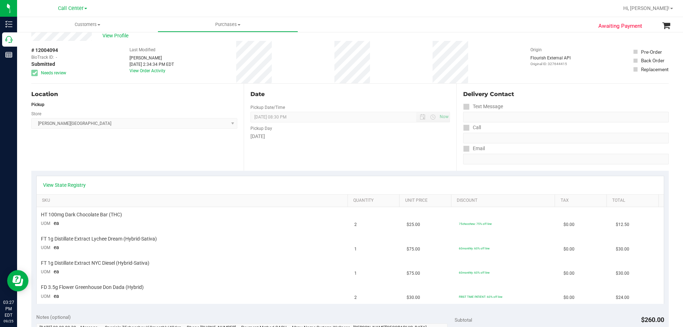
scroll to position [0, 0]
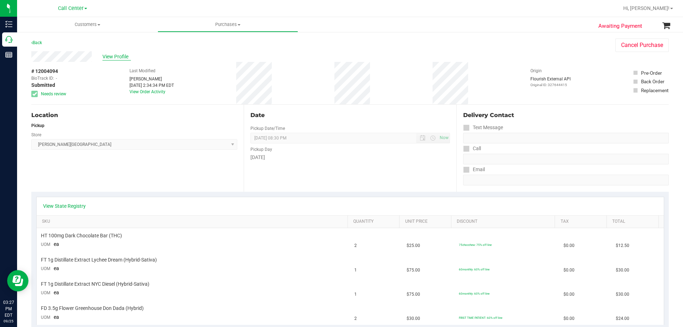
click at [118, 53] on span "View Profile" at bounding box center [116, 56] width 28 height 7
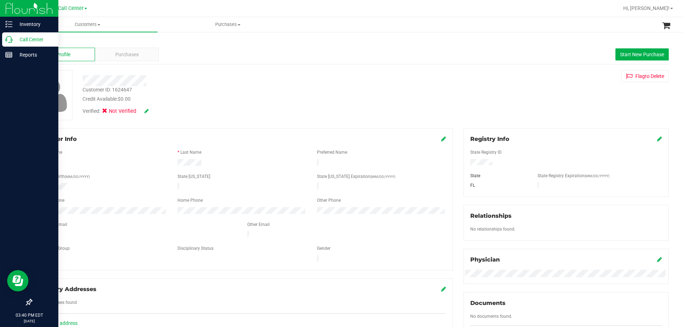
click at [41, 41] on p "Call Center" at bounding box center [33, 39] width 43 height 9
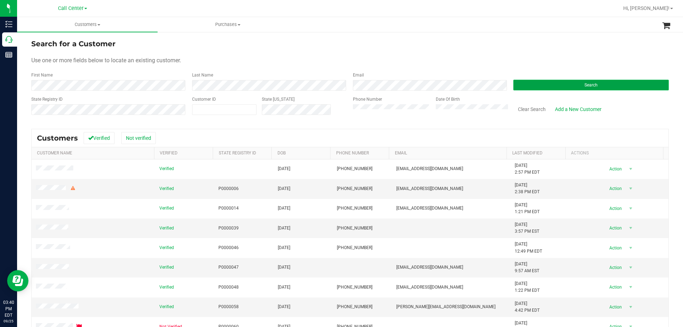
click at [534, 84] on button "Search" at bounding box center [590, 85] width 155 height 11
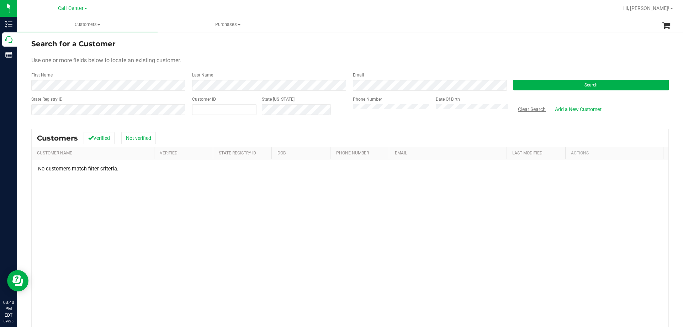
click at [526, 111] on button "Clear Search" at bounding box center [531, 109] width 37 height 12
click at [0, 81] on html "Inventory Call Center Reports 03:40 PM EDT [DATE] 09/[GEOGRAPHIC_DATA] [PERSON_…" at bounding box center [341, 163] width 683 height 327
click at [539, 111] on button "Clear Search" at bounding box center [531, 109] width 37 height 12
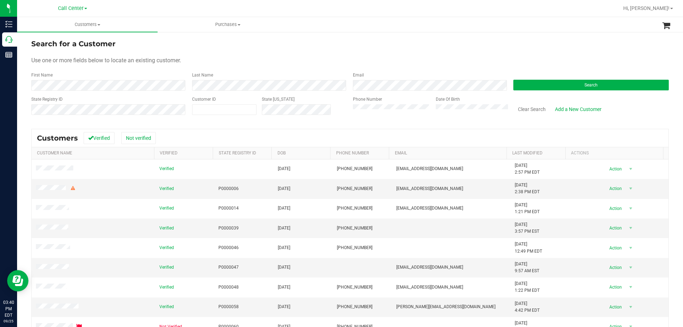
click at [236, 63] on div "Use one or more fields below to locate an existing customer." at bounding box center [349, 60] width 637 height 9
click at [517, 89] on button "Search" at bounding box center [590, 85] width 155 height 11
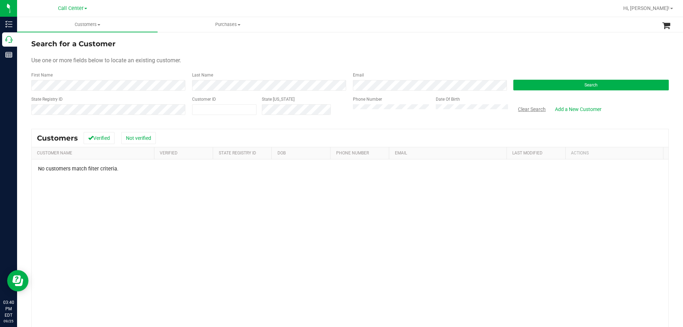
click at [520, 108] on button "Clear Search" at bounding box center [531, 109] width 37 height 12
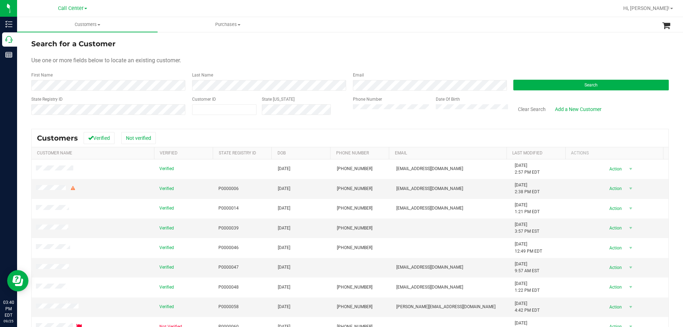
click at [237, 66] on form "Search for a Customer Use one or more fields below to locate an existing custom…" at bounding box center [349, 79] width 637 height 83
drag, startPoint x: 182, startPoint y: 73, endPoint x: 464, endPoint y: 74, distance: 281.3
click at [464, 74] on div "First Name Last Name Email Search" at bounding box center [349, 81] width 637 height 19
click at [414, 63] on div "Use one or more fields below to locate an existing customer." at bounding box center [349, 60] width 637 height 9
drag, startPoint x: 234, startPoint y: 46, endPoint x: 228, endPoint y: 48, distance: 5.9
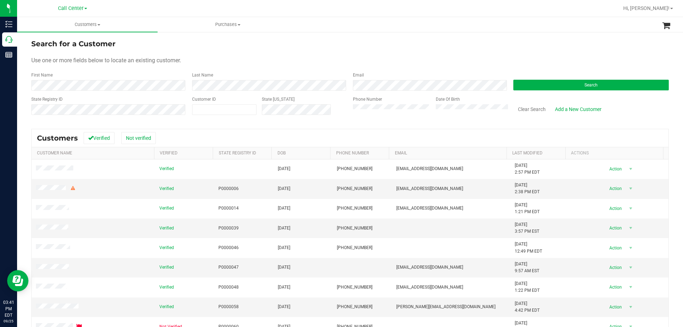
click at [234, 46] on div "Search for a Customer" at bounding box center [349, 43] width 637 height 11
drag, startPoint x: 42, startPoint y: 60, endPoint x: 221, endPoint y: 59, distance: 178.9
click at [221, 59] on div "Use one or more fields below to locate an existing customer." at bounding box center [349, 60] width 637 height 9
click at [216, 58] on div "Use one or more fields below to locate an existing customer." at bounding box center [349, 60] width 637 height 9
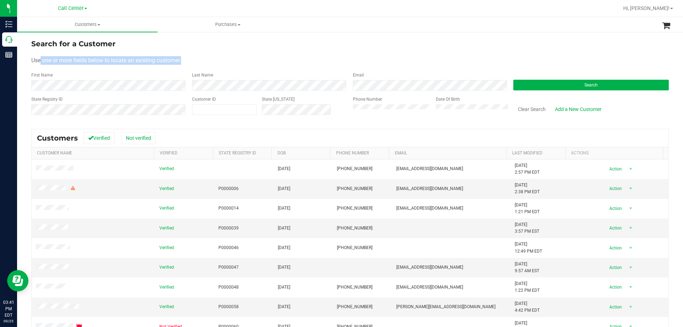
drag, startPoint x: 41, startPoint y: 59, endPoint x: 249, endPoint y: 60, distance: 208.0
click at [249, 60] on div "Use one or more fields below to locate an existing customer." at bounding box center [349, 60] width 637 height 9
drag, startPoint x: 42, startPoint y: 58, endPoint x: 238, endPoint y: 58, distance: 195.9
click at [238, 58] on div "Use one or more fields below to locate an existing customer." at bounding box center [349, 60] width 637 height 9
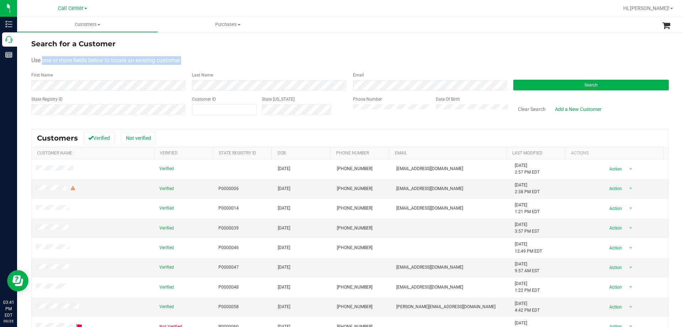
click at [238, 58] on div "Use one or more fields below to locate an existing customer." at bounding box center [349, 60] width 637 height 9
drag, startPoint x: 42, startPoint y: 59, endPoint x: 261, endPoint y: 58, distance: 219.4
click at [261, 58] on div "Use one or more fields below to locate an existing customer." at bounding box center [349, 60] width 637 height 9
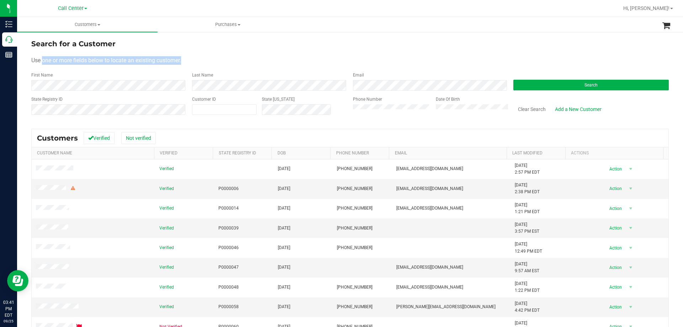
drag, startPoint x: 42, startPoint y: 61, endPoint x: 245, endPoint y: 56, distance: 202.8
click at [245, 56] on div "Use one or more fields below to locate an existing customer." at bounding box center [349, 60] width 637 height 9
drag, startPoint x: 42, startPoint y: 60, endPoint x: 250, endPoint y: 62, distance: 208.0
click at [250, 62] on div "Use one or more fields below to locate an existing customer." at bounding box center [349, 60] width 637 height 9
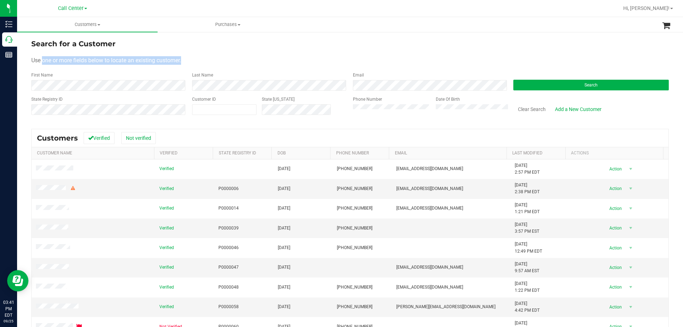
click at [250, 62] on div "Use one or more fields below to locate an existing customer." at bounding box center [349, 60] width 637 height 9
click at [258, 65] on form "Search for a Customer Use one or more fields below to locate an existing custom…" at bounding box center [349, 79] width 637 height 83
click at [539, 94] on form "Search for a Customer Use one or more fields below to locate an existing custom…" at bounding box center [349, 79] width 637 height 83
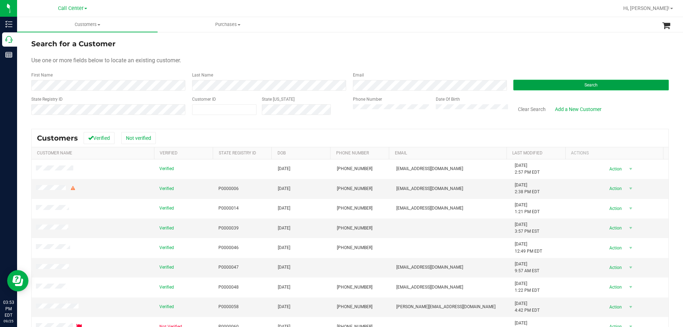
click at [537, 86] on button "Search" at bounding box center [590, 85] width 155 height 11
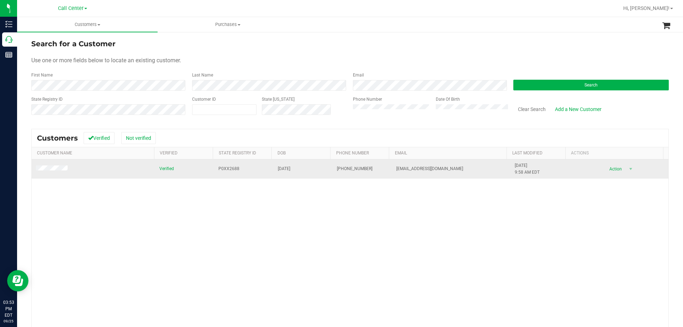
click at [219, 165] on td "P0XX2688" at bounding box center [243, 168] width 59 height 19
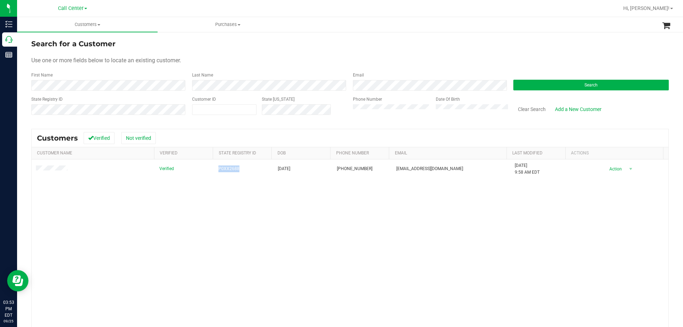
copy span "P0XX2688"
click at [244, 199] on div "Verified P0XX2688 [DATE] (407) 272-8801 [EMAIL_ADDRESS][DOMAIN_NAME] [DATE] 9:5…" at bounding box center [350, 262] width 637 height 206
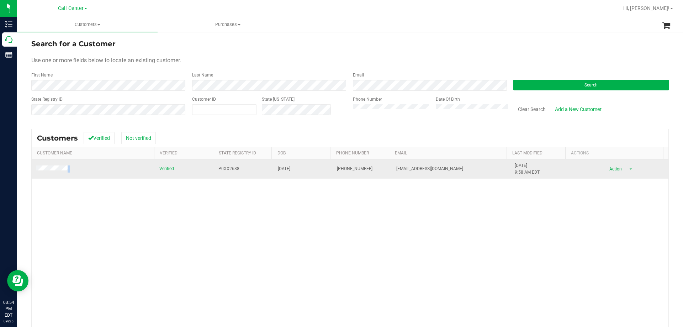
drag, startPoint x: 70, startPoint y: 171, endPoint x: 34, endPoint y: 171, distance: 35.6
click at [34, 171] on td at bounding box center [93, 168] width 123 height 19
copy span
drag, startPoint x: 458, startPoint y: 170, endPoint x: 368, endPoint y: 170, distance: 90.3
click at [368, 170] on tr "Verified P0XX2688 [DATE] (407) 272-8801 [EMAIL_ADDRESS][DOMAIN_NAME] [DATE] 9:5…" at bounding box center [350, 168] width 637 height 19
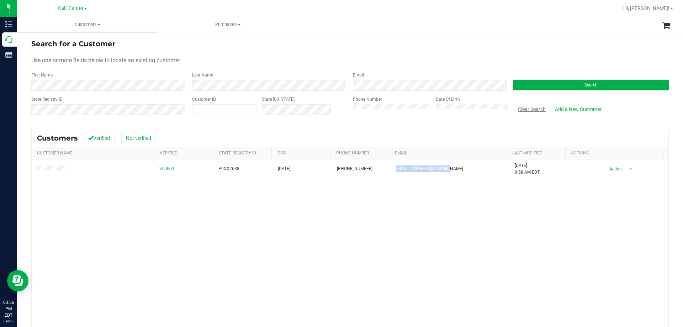
click at [525, 106] on button "Clear Search" at bounding box center [531, 109] width 37 height 12
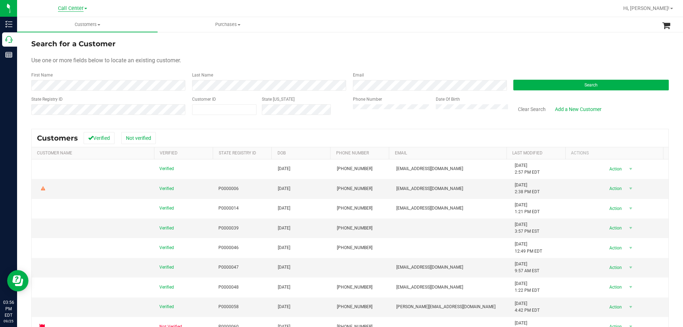
click at [76, 7] on span "Call Center" at bounding box center [71, 8] width 26 height 6
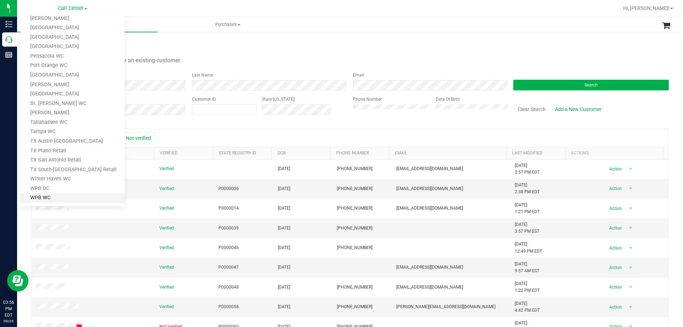
scroll to position [312, 0]
click at [61, 139] on link "TX Austin [GEOGRAPHIC_DATA]" at bounding box center [73, 138] width 104 height 10
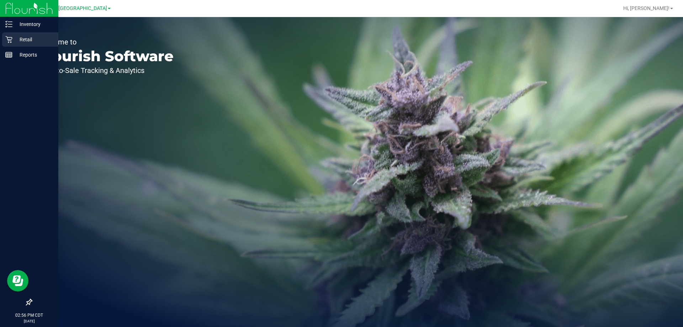
click at [18, 41] on p "Retail" at bounding box center [33, 39] width 43 height 9
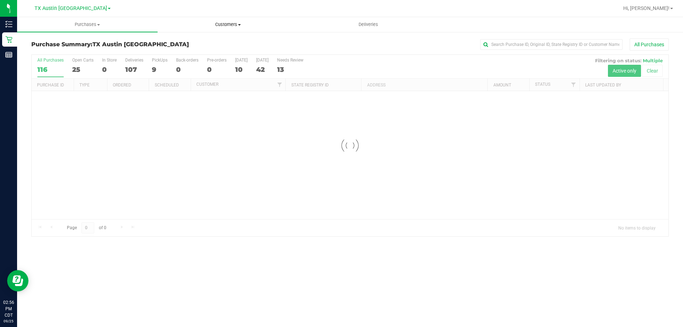
click at [219, 28] on uib-tab-heading "Customers All customers Add a new customer All physicians" at bounding box center [228, 24] width 140 height 14
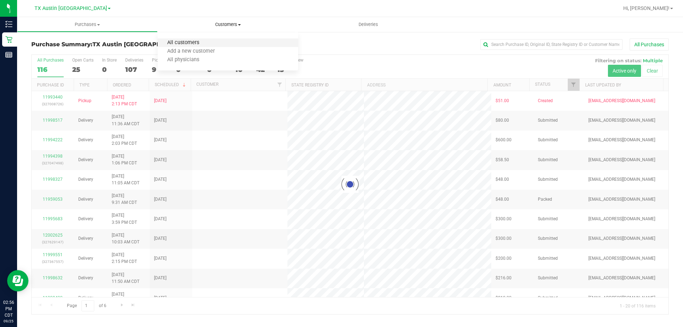
click at [194, 45] on span "All customers" at bounding box center [183, 43] width 51 height 6
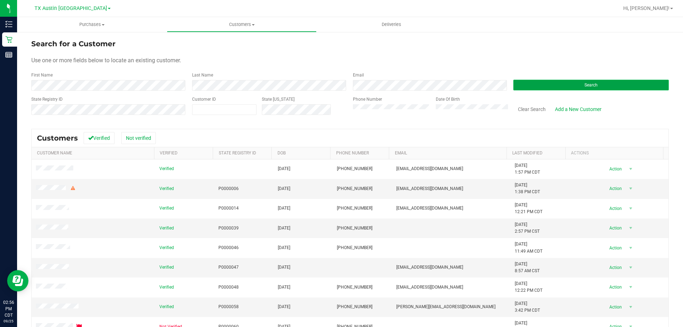
click at [545, 85] on button "Search" at bounding box center [590, 85] width 155 height 11
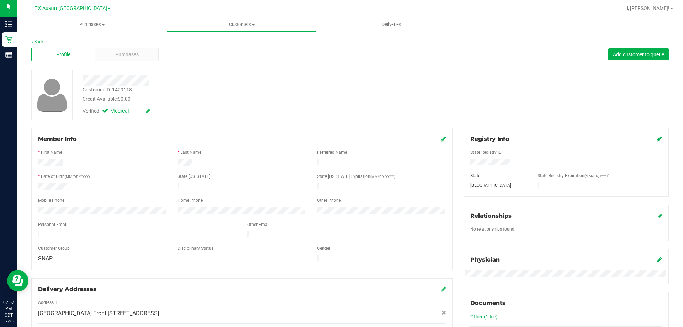
click at [131, 42] on div "Back" at bounding box center [349, 41] width 637 height 6
click at [133, 63] on div "Profile Purchases Add customer to queue" at bounding box center [349, 55] width 637 height 20
click at [133, 57] on span "Purchases" at bounding box center [126, 54] width 23 height 7
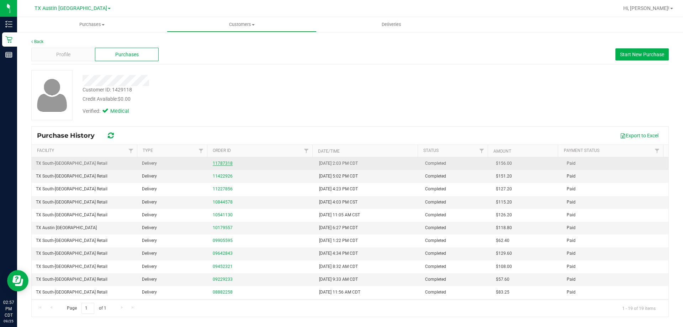
drag, startPoint x: 222, startPoint y: 160, endPoint x: 214, endPoint y: 163, distance: 8.8
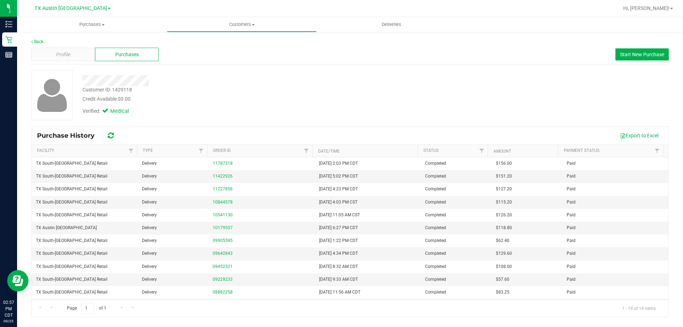
click at [194, 69] on div "Back Profile Purchases Start New Purchase Customer ID: 1429118 Credit Available…" at bounding box center [349, 177] width 637 height 278
click at [635, 49] on button "Start New Purchase" at bounding box center [641, 54] width 53 height 12
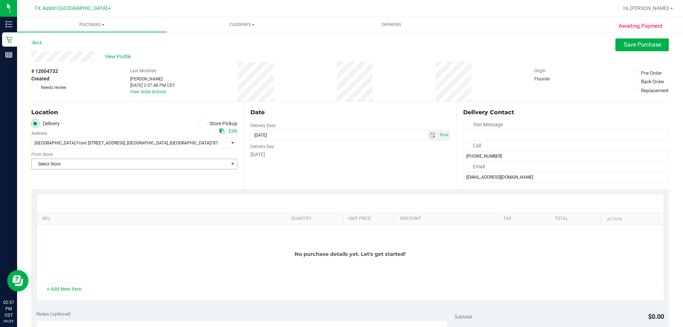
click at [117, 163] on span "Select Store" at bounding box center [130, 164] width 196 height 10
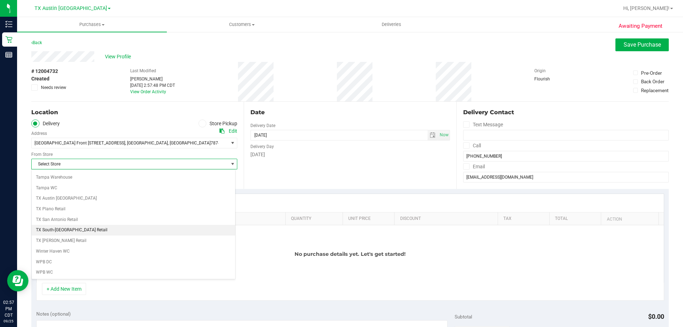
click at [102, 227] on li "TX South-[GEOGRAPHIC_DATA] Retail" at bounding box center [133, 230] width 203 height 11
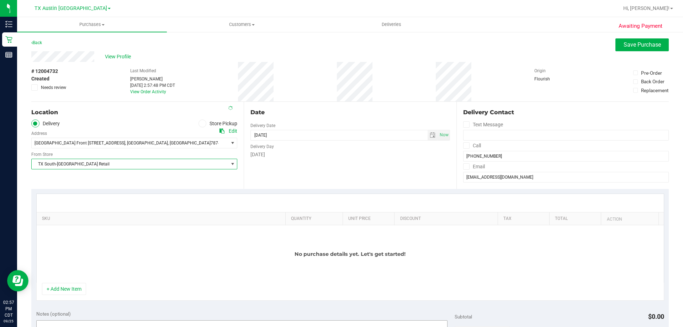
scroll to position [71, 0]
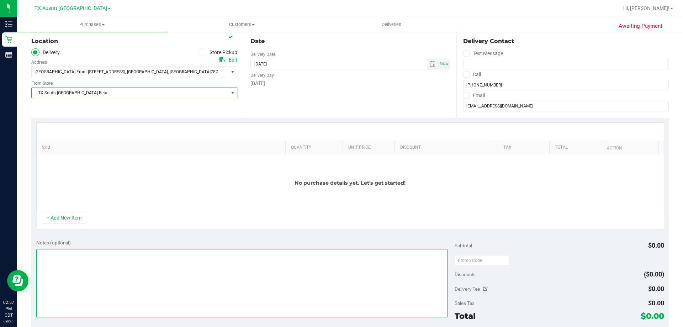
click at [95, 260] on textarea at bounding box center [241, 283] width 411 height 68
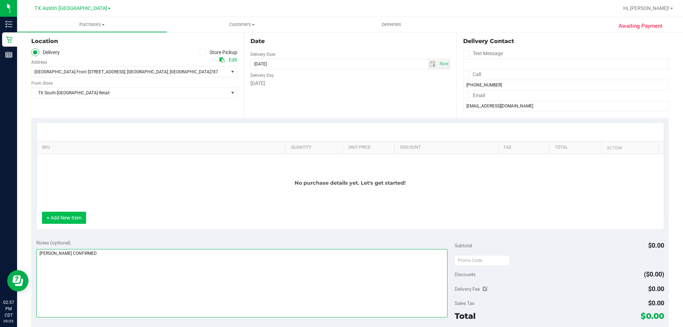
type textarea "[PERSON_NAME] CONFIRMED"
click at [65, 216] on button "+ Add New Item" at bounding box center [64, 218] width 44 height 12
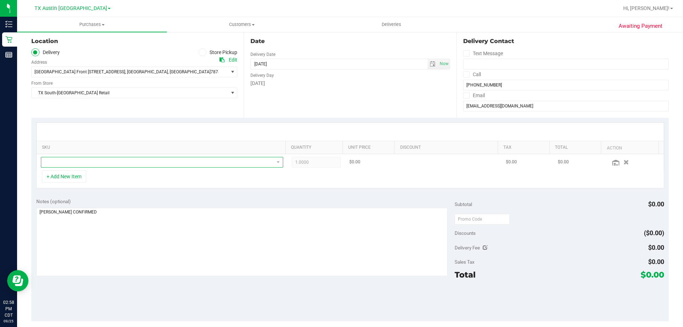
click at [121, 165] on span "NO DATA FOUND" at bounding box center [157, 162] width 233 height 10
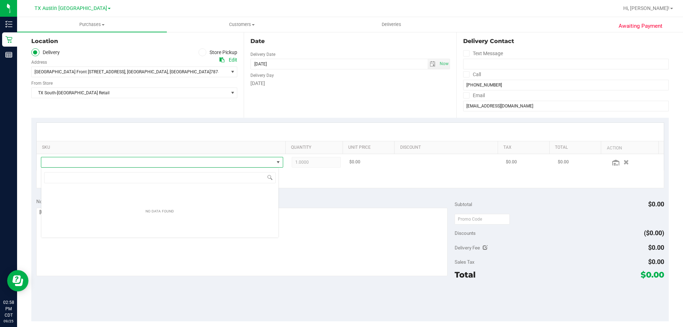
scroll to position [11, 238]
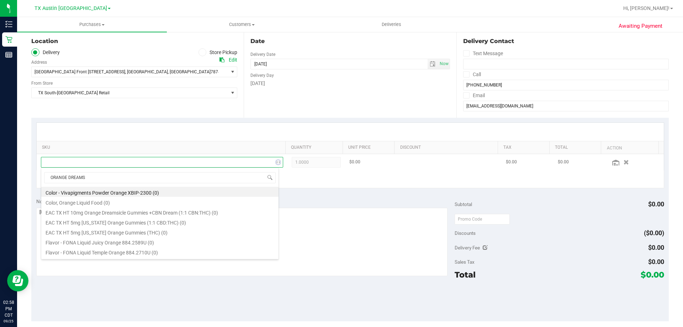
type input "ORANGE DREAMSI"
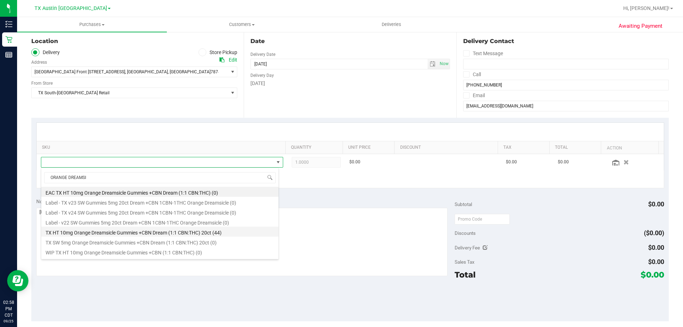
click at [202, 234] on li "TX HT 10mg Orange Dreamsicle Gummies +CBN Dream (1:1 CBN:THC) 20ct (44)" at bounding box center [159, 232] width 237 height 10
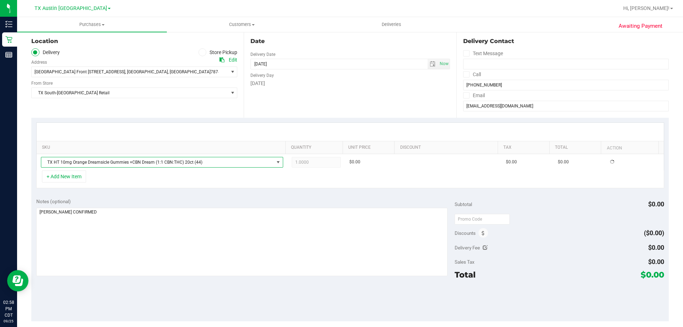
click at [173, 177] on div "+ Add New Item" at bounding box center [350, 179] width 628 height 18
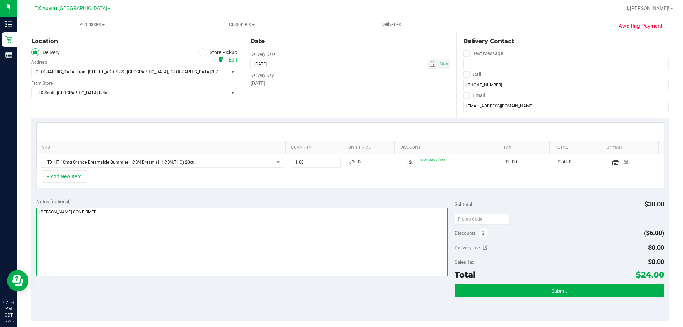
click at [150, 212] on textarea at bounding box center [241, 242] width 411 height 68
type textarea "[PERSON_NAME] CONFIRMED [DATE]"
click at [156, 203] on div "Notes (optional)" at bounding box center [245, 201] width 419 height 7
click at [227, 234] on textarea at bounding box center [241, 242] width 411 height 68
click at [164, 215] on textarea at bounding box center [241, 242] width 411 height 68
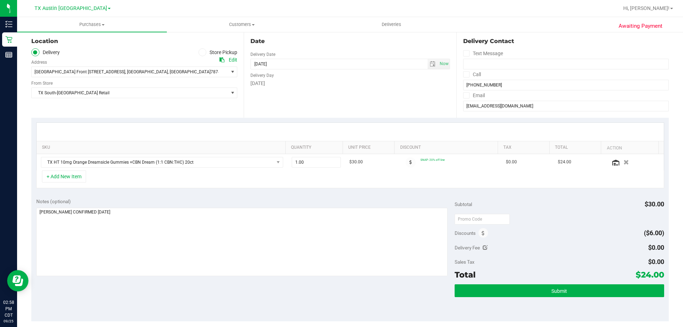
click at [210, 202] on div "Notes (optional)" at bounding box center [245, 201] width 419 height 7
drag, startPoint x: 314, startPoint y: 161, endPoint x: 274, endPoint y: 164, distance: 39.6
click at [274, 164] on tr "TX HT 10mg Orange Dreamsicle Gummies +CBN Dream (1:1 CBN:THC) 20ct 1.00 1 $30.0…" at bounding box center [350, 162] width 627 height 16
type input "6"
type input "6.00"
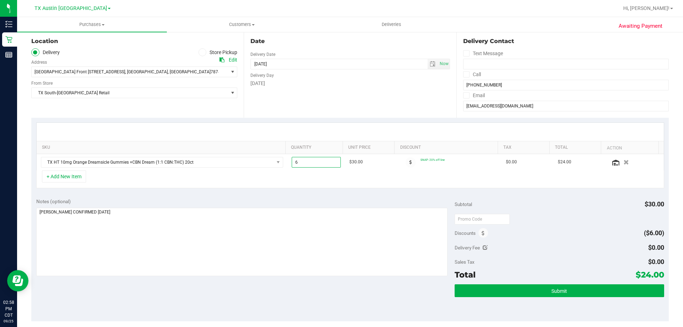
click at [305, 178] on div "+ Add New Item" at bounding box center [350, 179] width 628 height 18
drag, startPoint x: 631, startPoint y: 274, endPoint x: 657, endPoint y: 276, distance: 25.7
click at [657, 276] on span "$144.00" at bounding box center [647, 275] width 33 height 10
click at [546, 223] on div at bounding box center [558, 218] width 209 height 13
drag, startPoint x: 259, startPoint y: 225, endPoint x: 260, endPoint y: 220, distance: 5.0
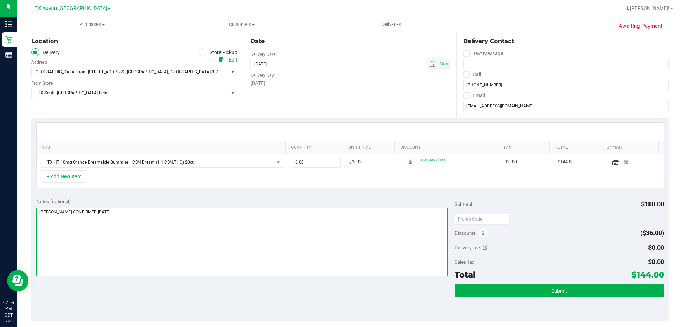
click at [259, 224] on textarea at bounding box center [241, 242] width 411 height 68
click at [221, 285] on div "Notes (optional) Subtotal $180.00 Discounts ($36.00) Delivery Fee $0.00 Sales T…" at bounding box center [349, 257] width 637 height 128
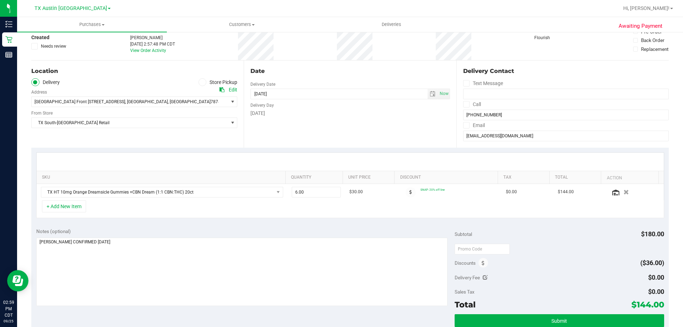
scroll to position [0, 0]
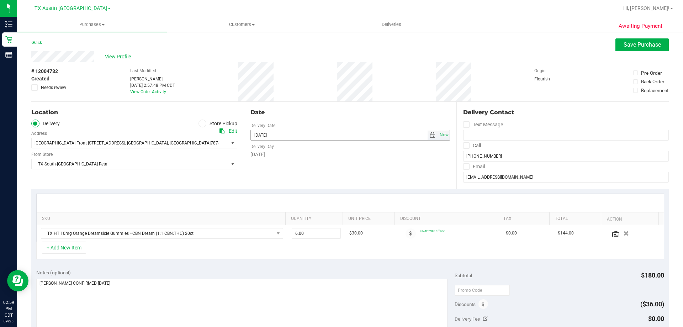
click at [430, 135] on span "select" at bounding box center [433, 135] width 6 height 6
click at [308, 206] on link "26" at bounding box center [307, 207] width 10 height 11
type input "[DATE]"
click at [301, 171] on div "Date Delivery Date [DATE] Now [DATE] 08:00 AM Now Delivery Day [DATE]" at bounding box center [350, 145] width 212 height 87
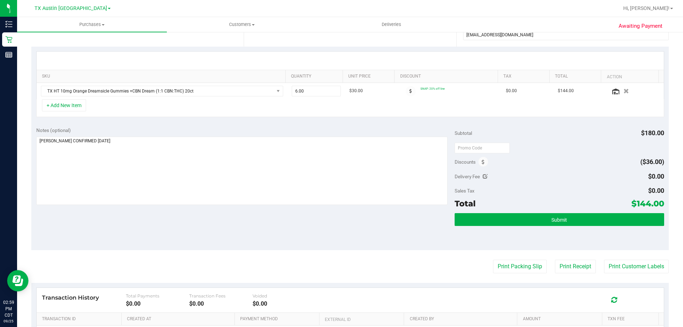
click at [158, 219] on div "Notes (optional) Subtotal $180.00 Discounts ($36.00) Delivery Fee $0.00 Sales T…" at bounding box center [349, 186] width 637 height 128
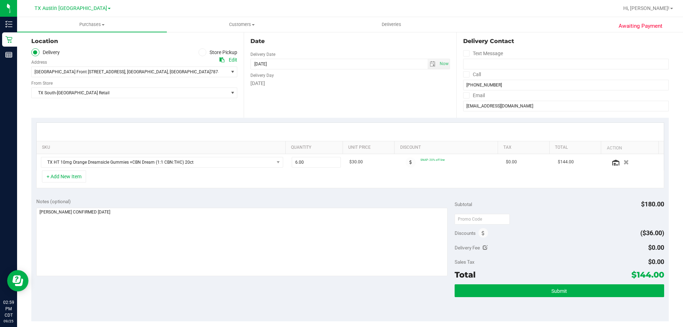
click at [206, 192] on div "SKU Quantity Unit Price Discount Tax Total Action TX HT 10mg Orange Dreamsicle …" at bounding box center [349, 155] width 637 height 75
click at [198, 216] on textarea at bounding box center [241, 242] width 411 height 68
click at [212, 195] on div "Notes (optional) Subtotal $180.00 Discounts ($36.00) Delivery Fee $0.00 Sales T…" at bounding box center [349, 257] width 637 height 128
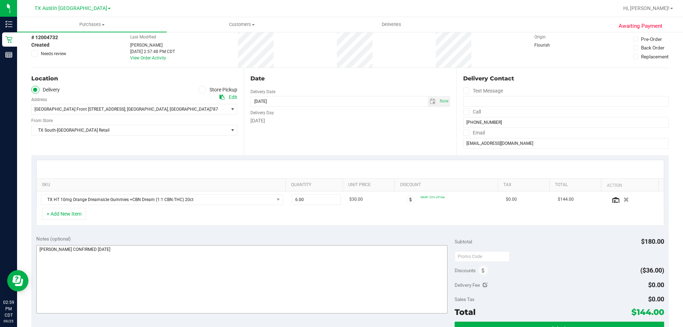
scroll to position [0, 0]
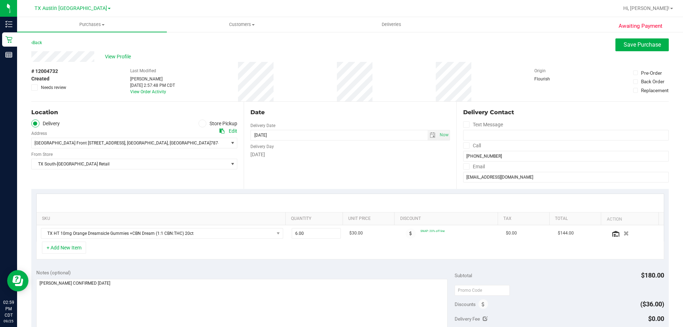
click at [320, 108] on div "Date" at bounding box center [349, 112] width 199 height 9
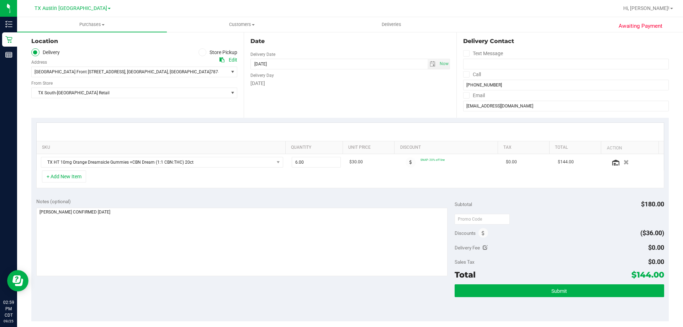
click at [238, 196] on div "Notes (optional) Subtotal $180.00 Discounts ($36.00) Delivery Fee $0.00 Sales T…" at bounding box center [349, 257] width 637 height 128
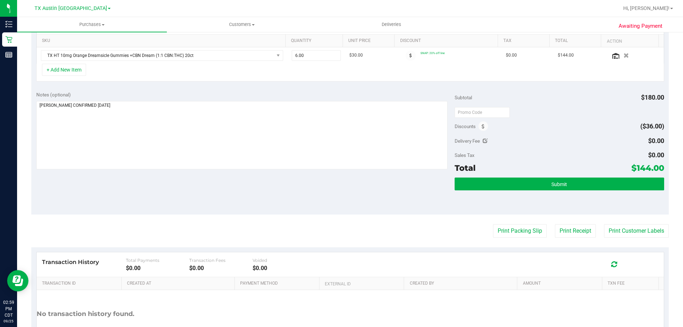
scroll to position [0, 0]
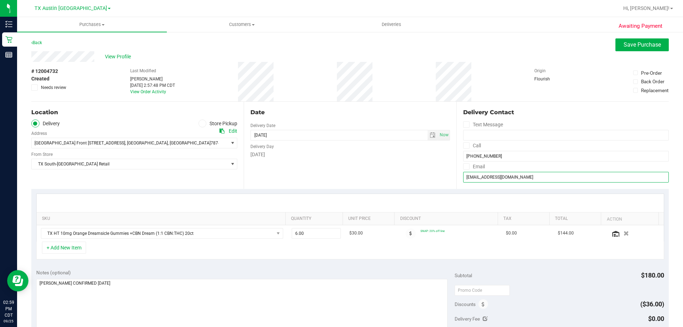
drag, startPoint x: 518, startPoint y: 177, endPoint x: 414, endPoint y: 178, distance: 103.5
click at [414, 178] on div "Location Delivery Store Pickup Address Edit [GEOGRAPHIC_DATA] Front [STREET_ADD…" at bounding box center [349, 145] width 637 height 87
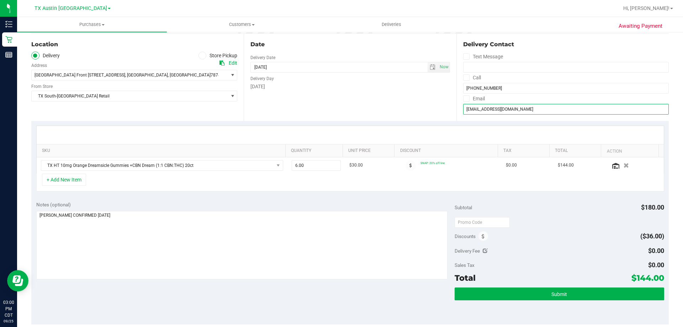
scroll to position [142, 0]
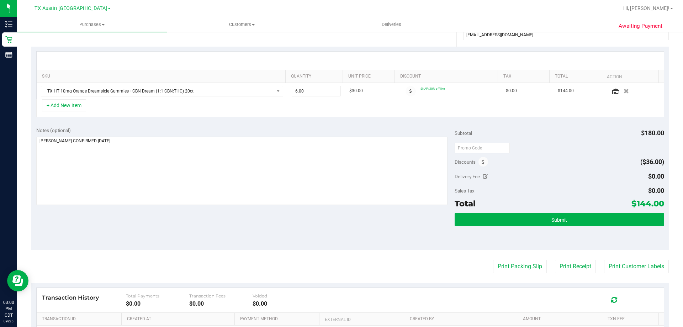
click at [560, 159] on div "Discounts ($36.00)" at bounding box center [558, 161] width 209 height 13
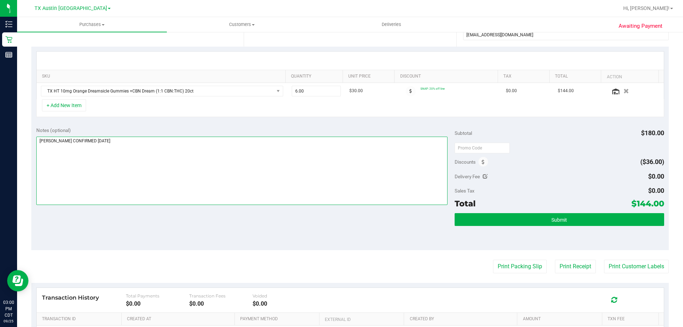
click at [313, 169] on textarea at bounding box center [241, 171] width 411 height 68
click at [220, 164] on textarea at bounding box center [241, 171] width 411 height 68
type textarea "[PERSON_NAME] CONFIRMED [DATE] - CC TNE [DATE]"
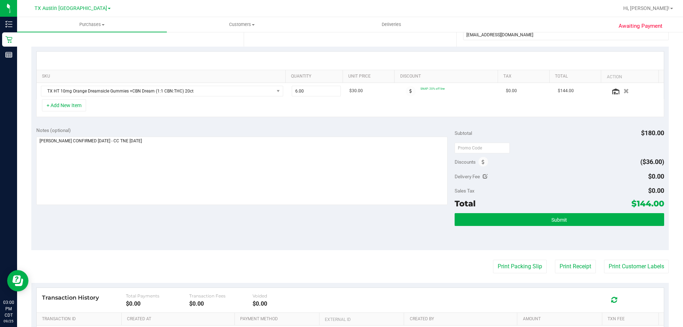
click at [253, 126] on div "Notes (optional) Subtotal $180.00 Discounts ($36.00) Delivery Fee $0.00 Sales T…" at bounding box center [349, 186] width 637 height 128
click at [557, 217] on span "Submit" at bounding box center [559, 220] width 16 height 6
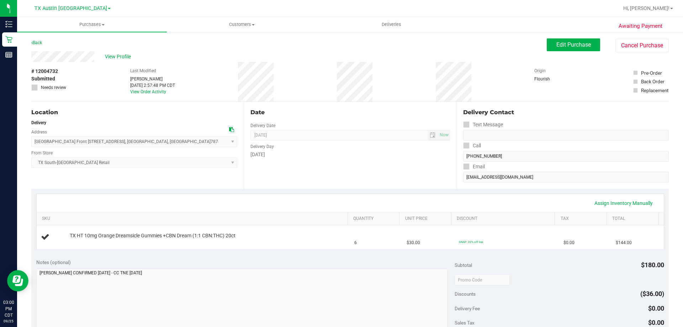
scroll to position [178, 0]
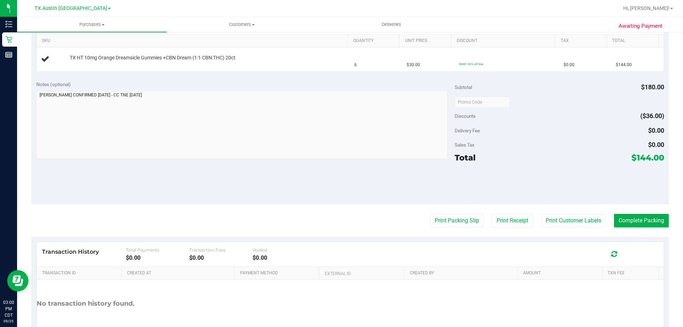
drag, startPoint x: 632, startPoint y: 158, endPoint x: 657, endPoint y: 158, distance: 25.3
click at [657, 158] on span "$144.00" at bounding box center [647, 158] width 33 height 10
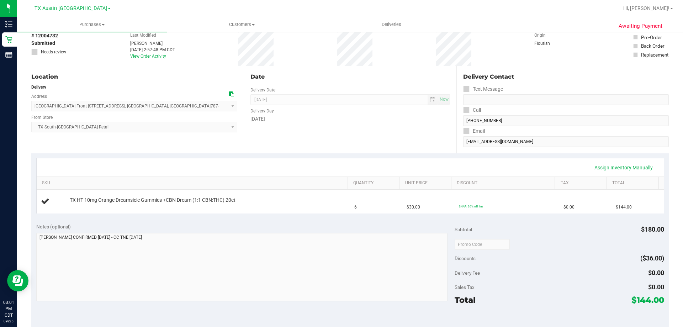
scroll to position [0, 0]
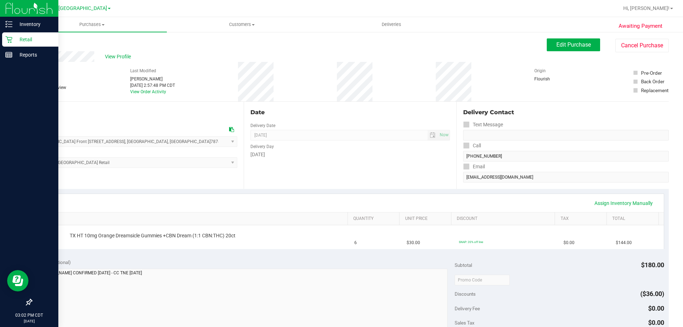
click at [17, 42] on p "Retail" at bounding box center [33, 39] width 43 height 9
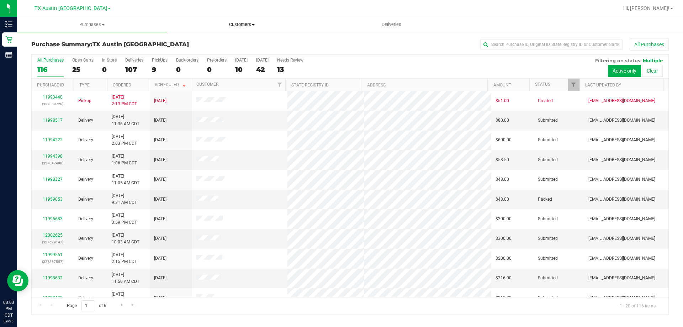
click at [244, 24] on span "Customers" at bounding box center [241, 24] width 149 height 6
click at [233, 41] on li "All customers" at bounding box center [242, 43] width 150 height 9
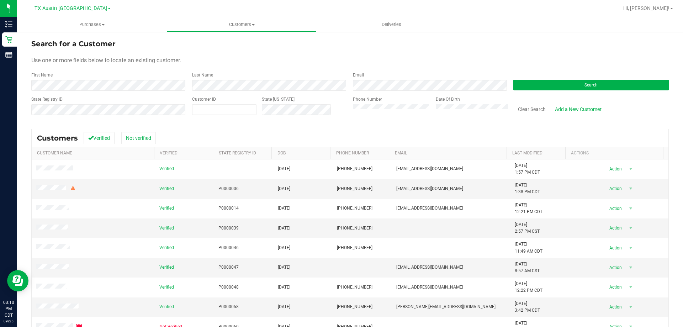
click at [87, 10] on link "TX Austin [GEOGRAPHIC_DATA]" at bounding box center [72, 8] width 76 height 7
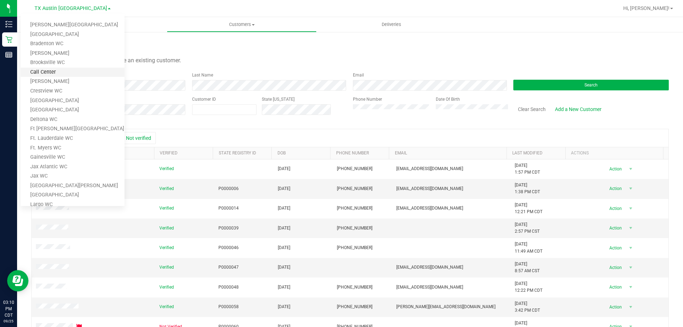
click at [62, 76] on link "Call Center" at bounding box center [73, 73] width 104 height 10
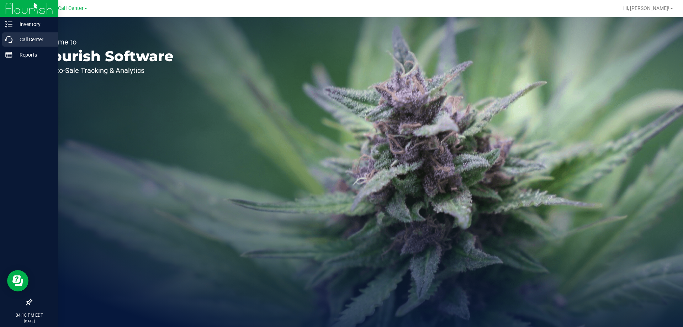
click at [14, 39] on p "Call Center" at bounding box center [33, 39] width 43 height 9
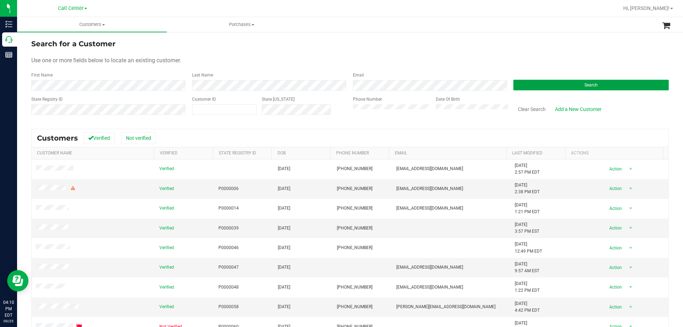
click at [549, 86] on button "Search" at bounding box center [590, 85] width 155 height 11
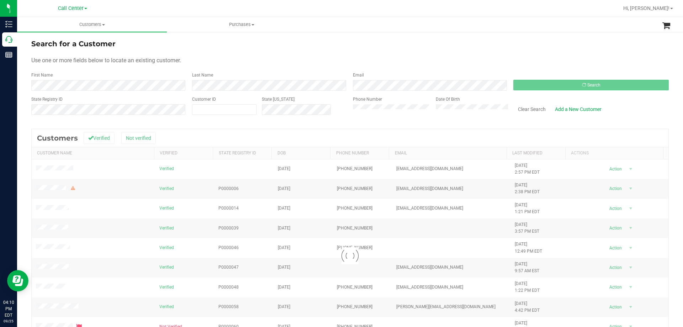
click at [386, 55] on form "Search for a Customer Use one or more fields below to locate an existing custom…" at bounding box center [349, 79] width 637 height 83
click at [311, 55] on form "Search for a Customer Use one or more fields below to locate an existing custom…" at bounding box center [349, 79] width 637 height 83
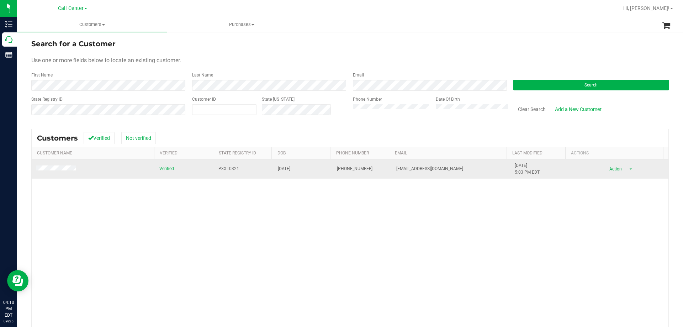
click at [61, 172] on span at bounding box center [57, 168] width 42 height 7
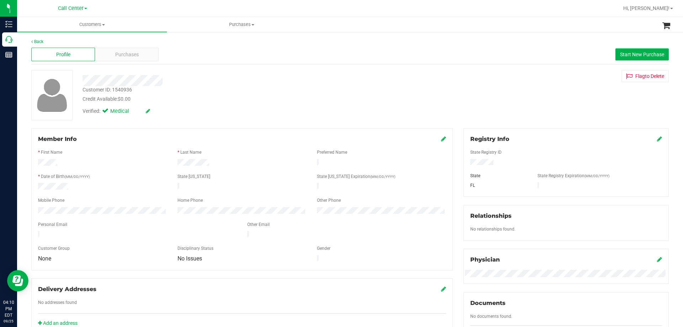
click at [253, 162] on div at bounding box center [242, 163] width 419 height 9
click at [247, 161] on div at bounding box center [241, 163] width 139 height 9
click at [215, 81] on div at bounding box center [239, 80] width 324 height 11
click at [221, 74] on div at bounding box center [239, 78] width 324 height 16
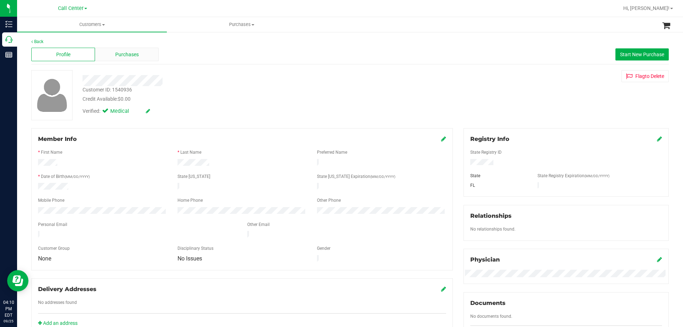
click at [146, 50] on div "Purchases" at bounding box center [127, 55] width 64 height 14
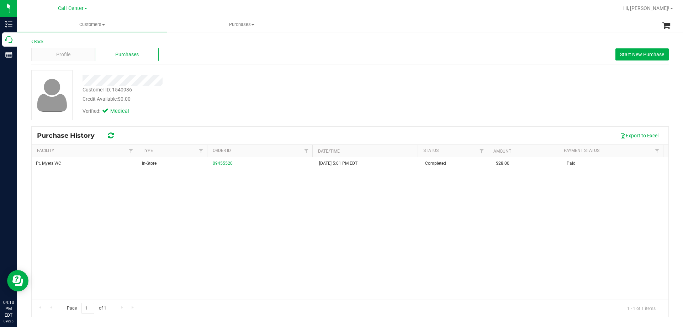
click at [81, 55] on div "Profile" at bounding box center [63, 55] width 64 height 14
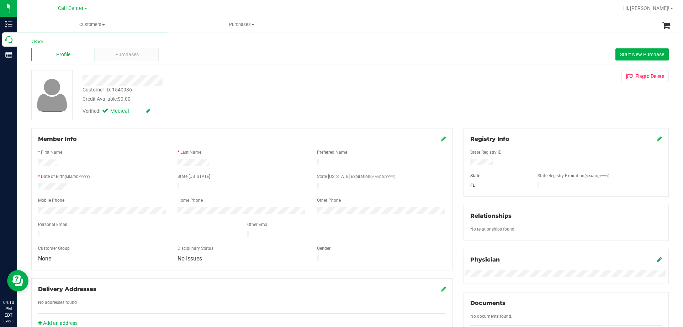
click at [261, 108] on div "Verified: Medical" at bounding box center [239, 111] width 324 height 16
click at [243, 75] on div at bounding box center [239, 80] width 324 height 11
click at [244, 75] on div at bounding box center [239, 80] width 324 height 11
drag, startPoint x: 80, startPoint y: 79, endPoint x: 270, endPoint y: 80, distance: 189.5
click at [270, 80] on div at bounding box center [239, 80] width 324 height 11
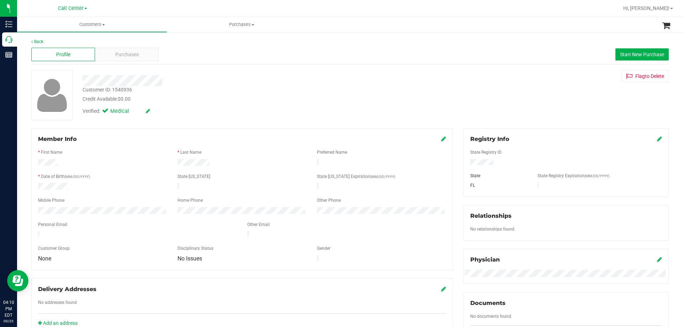
click at [270, 80] on div at bounding box center [239, 80] width 324 height 11
click at [190, 82] on div at bounding box center [239, 80] width 324 height 11
click at [229, 80] on div at bounding box center [239, 80] width 324 height 11
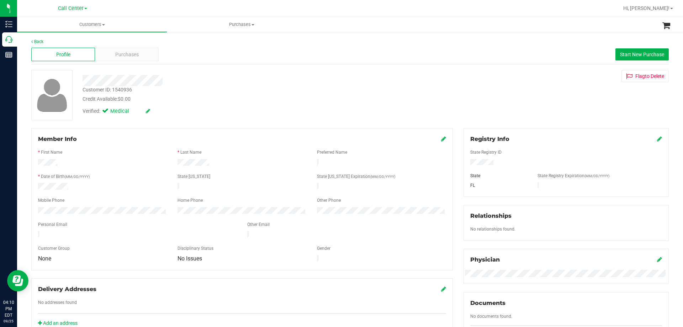
click at [261, 76] on div at bounding box center [239, 80] width 324 height 11
click at [217, 80] on div at bounding box center [239, 80] width 324 height 11
click at [228, 104] on div "Verified: Medical" at bounding box center [239, 111] width 324 height 16
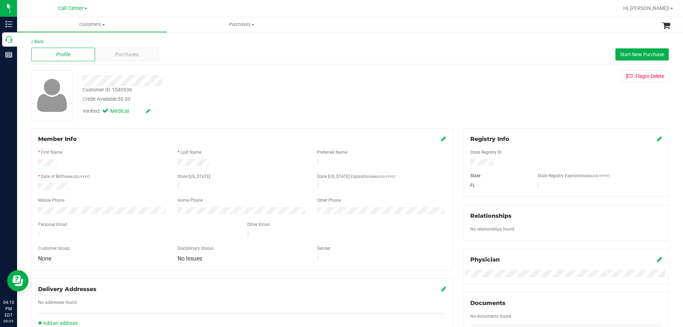
click at [218, 99] on div "Credit Available: $0.00" at bounding box center [239, 98] width 313 height 7
click at [229, 83] on div at bounding box center [239, 80] width 324 height 11
drag, startPoint x: 82, startPoint y: 78, endPoint x: 229, endPoint y: 79, distance: 146.5
click at [229, 79] on div at bounding box center [239, 80] width 324 height 11
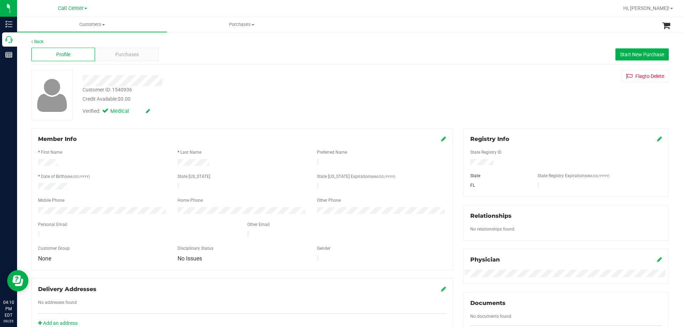
click at [229, 79] on div at bounding box center [239, 80] width 324 height 11
click at [267, 82] on div at bounding box center [239, 80] width 324 height 11
click at [272, 81] on div at bounding box center [239, 80] width 324 height 11
click at [202, 83] on div at bounding box center [239, 80] width 324 height 11
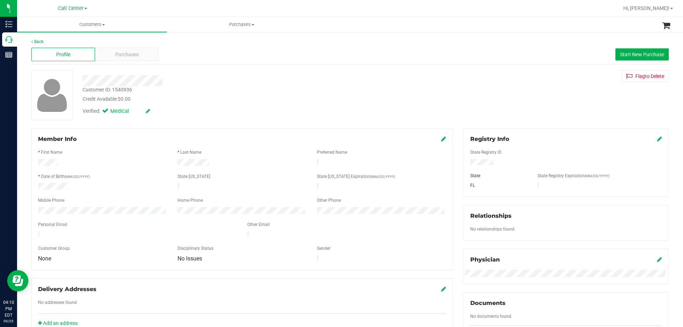
click at [229, 79] on div at bounding box center [239, 80] width 324 height 11
click at [246, 81] on div at bounding box center [239, 80] width 324 height 11
click at [199, 80] on div at bounding box center [239, 80] width 324 height 11
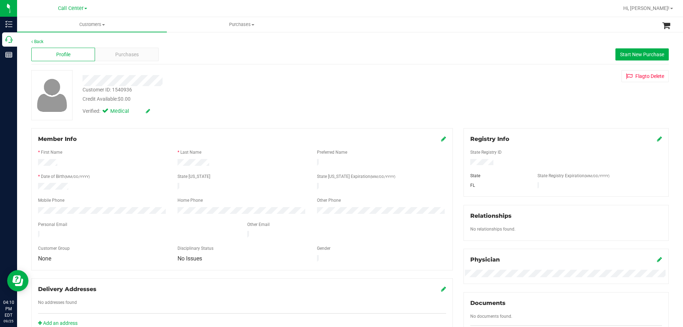
click at [199, 80] on div at bounding box center [239, 80] width 324 height 11
click at [188, 79] on div at bounding box center [239, 80] width 324 height 11
click at [202, 79] on div at bounding box center [239, 80] width 324 height 11
click at [202, 80] on div at bounding box center [239, 80] width 324 height 11
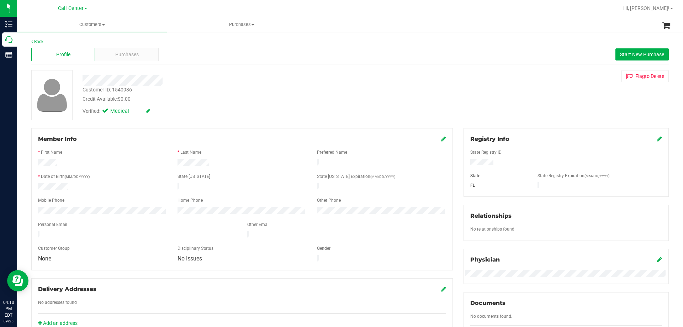
click at [200, 83] on div at bounding box center [239, 80] width 324 height 11
click at [196, 82] on div at bounding box center [239, 80] width 324 height 11
click at [202, 78] on div at bounding box center [239, 80] width 324 height 11
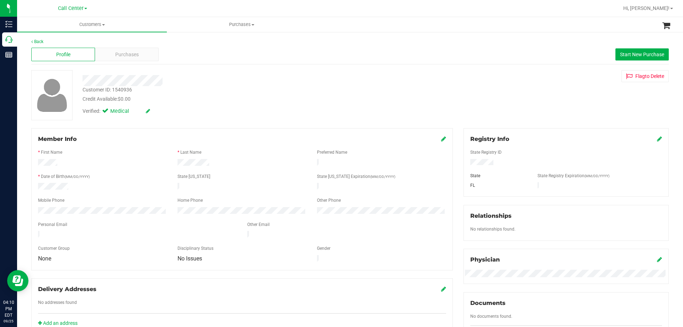
click at [202, 78] on div at bounding box center [239, 80] width 324 height 11
click at [217, 80] on div at bounding box center [239, 80] width 324 height 11
click at [187, 84] on div at bounding box center [239, 80] width 324 height 11
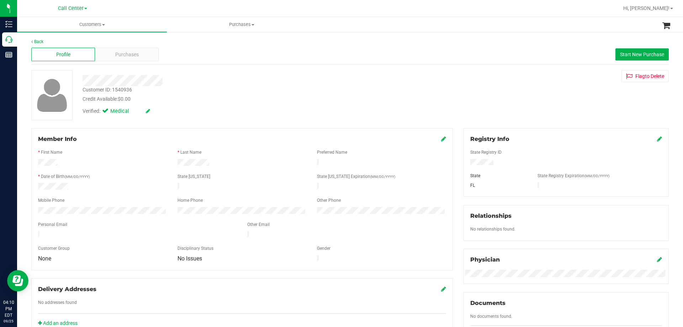
click at [181, 104] on div "Verified: Medical" at bounding box center [239, 111] width 324 height 16
click at [233, 78] on div at bounding box center [239, 80] width 324 height 11
click at [184, 78] on div at bounding box center [239, 80] width 324 height 11
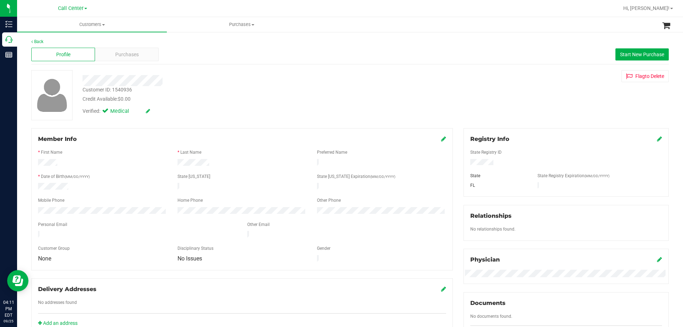
click at [212, 87] on div "Customer ID: 1540936 Credit Available: $0.00" at bounding box center [239, 94] width 324 height 17
click at [198, 89] on div "Customer ID: 1540936 Credit Available: $0.00" at bounding box center [239, 94] width 324 height 17
click at [179, 82] on div at bounding box center [239, 80] width 324 height 11
click at [180, 81] on div at bounding box center [239, 80] width 324 height 11
click at [248, 78] on div at bounding box center [239, 80] width 324 height 11
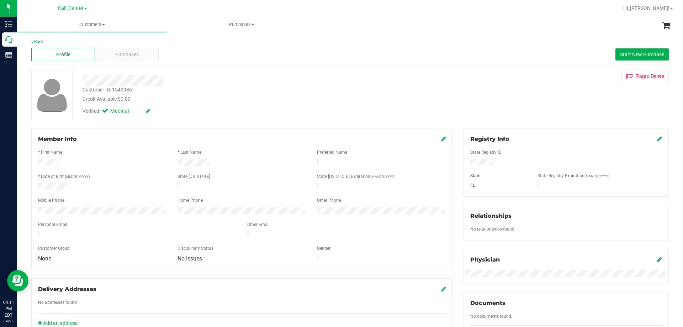
click at [249, 78] on div at bounding box center [239, 80] width 324 height 11
click at [70, 183] on div at bounding box center [102, 187] width 139 height 9
click at [53, 229] on div at bounding box center [242, 230] width 408 height 2
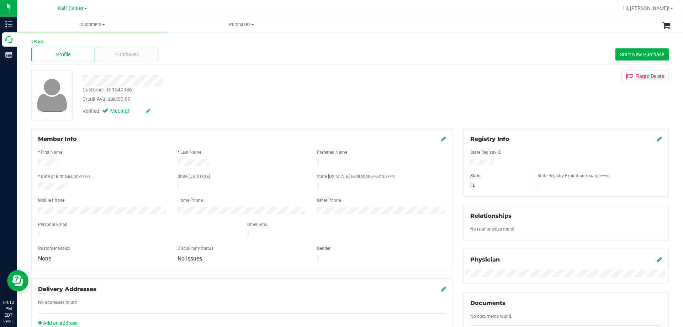
click at [54, 229] on div at bounding box center [242, 230] width 408 height 2
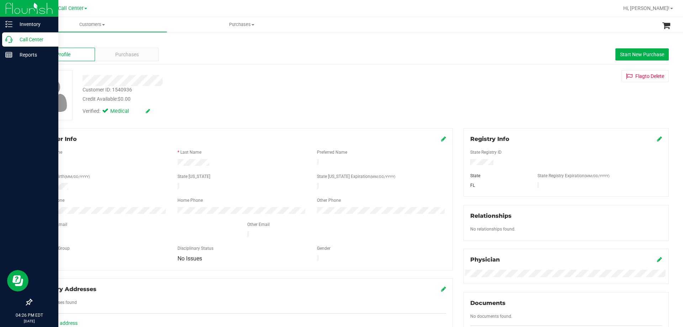
click at [28, 39] on p "Call Center" at bounding box center [33, 39] width 43 height 9
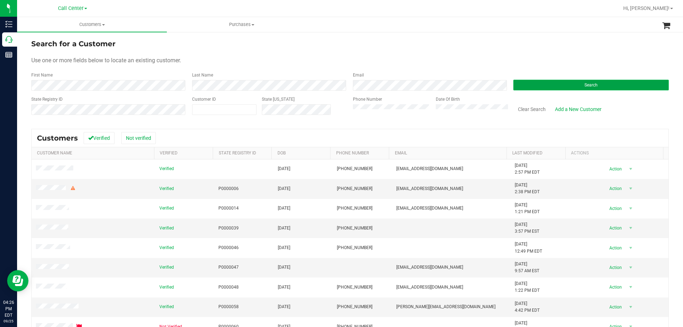
click at [546, 84] on button "Search" at bounding box center [590, 85] width 155 height 11
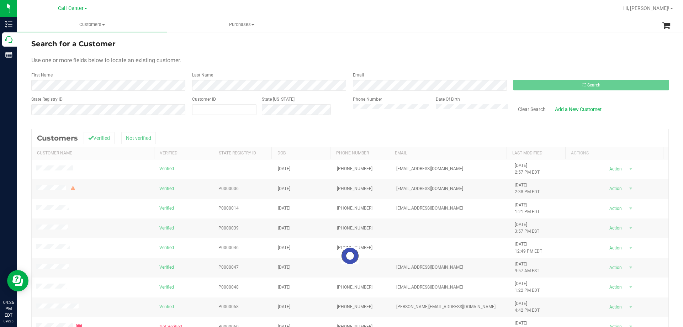
click at [312, 61] on div "Use one or more fields below to locate an existing customer." at bounding box center [349, 60] width 637 height 9
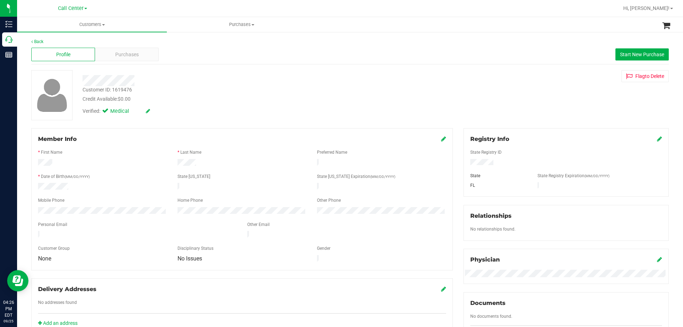
click at [199, 106] on div "Verified: Medical" at bounding box center [239, 111] width 324 height 16
click at [134, 54] on span "Purchases" at bounding box center [126, 54] width 23 height 7
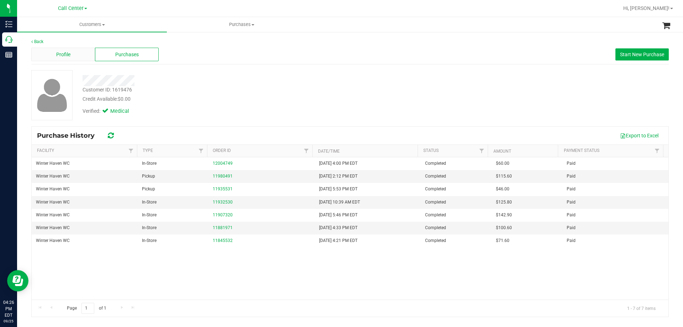
click at [68, 54] on span "Profile" at bounding box center [63, 54] width 14 height 7
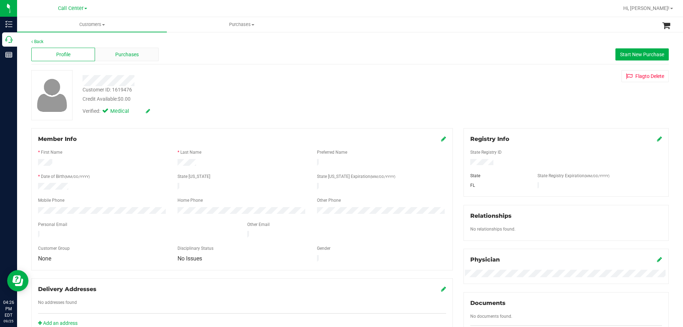
click at [107, 50] on div "Purchases" at bounding box center [127, 55] width 64 height 14
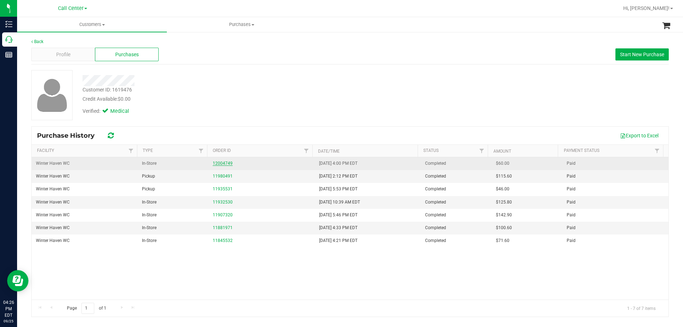
click at [223, 165] on link "12004749" at bounding box center [223, 163] width 20 height 5
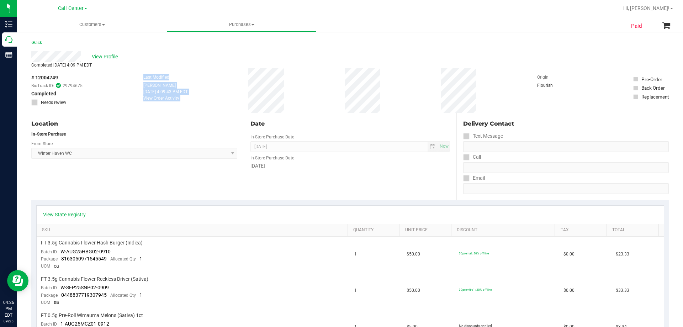
click at [372, 86] on div "# 12004749 BioTrack ID: 29794675 Completed Needs review Last Modified [PERSON_N…" at bounding box center [349, 90] width 637 height 44
click at [379, 90] on div "# 12004749 BioTrack ID: 29794675 Completed Needs review Last Modified [PERSON_N…" at bounding box center [349, 90] width 637 height 44
drag, startPoint x: 129, startPoint y: 77, endPoint x: 436, endPoint y: 82, distance: 306.9
click at [436, 82] on div "# 12004749 BioTrack ID: 29794675 Completed Needs review Last Modified [PERSON_N…" at bounding box center [349, 90] width 637 height 44
click at [408, 83] on div "# 12004749 BioTrack ID: 29794675 Completed Needs review Last Modified [PERSON_N…" at bounding box center [349, 90] width 637 height 44
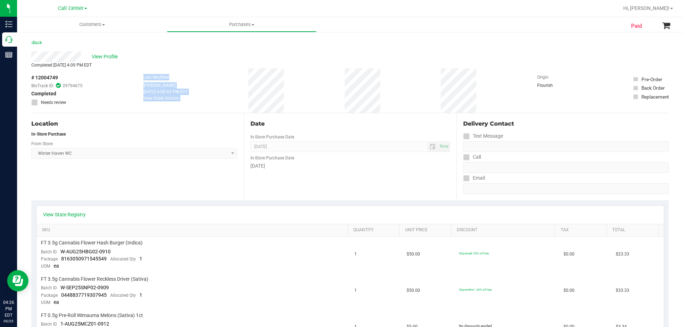
click at [381, 86] on div "# 12004749 BioTrack ID: 29794675 Completed Needs review Last Modified [PERSON_N…" at bounding box center [349, 90] width 637 height 44
click at [179, 68] on div "Completed [DATE] 4:09 PM EDT" at bounding box center [349, 65] width 637 height 6
drag, startPoint x: 139, startPoint y: 75, endPoint x: 387, endPoint y: 82, distance: 247.3
click at [387, 82] on div "# 12004749 BioTrack ID: 29794675 Completed Needs review Last Modified [PERSON_N…" at bounding box center [349, 90] width 637 height 44
click at [387, 83] on div "# 12004749 BioTrack ID: 29794675 Completed Needs review Last Modified [PERSON_N…" at bounding box center [349, 90] width 637 height 44
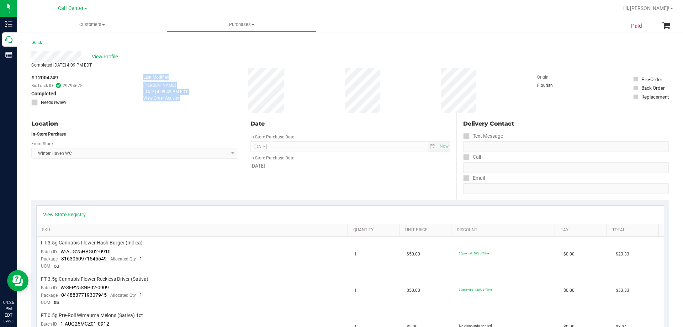
click at [360, 87] on div "# 12004749 BioTrack ID: 29794675 Completed Needs review Last Modified [PERSON_N…" at bounding box center [349, 90] width 637 height 44
click at [389, 95] on div "# 12004749 BioTrack ID: 29794675 Completed Needs review Last Modified [PERSON_N…" at bounding box center [349, 90] width 637 height 44
drag, startPoint x: 134, startPoint y: 78, endPoint x: 391, endPoint y: 93, distance: 257.2
click at [391, 93] on div "# 12004749 BioTrack ID: 29794675 Completed Needs review Last Modified [PERSON_N…" at bounding box center [349, 90] width 637 height 44
click at [391, 92] on div "# 12004749 BioTrack ID: 29794675 Completed Needs review Last Modified [PERSON_N…" at bounding box center [349, 90] width 637 height 44
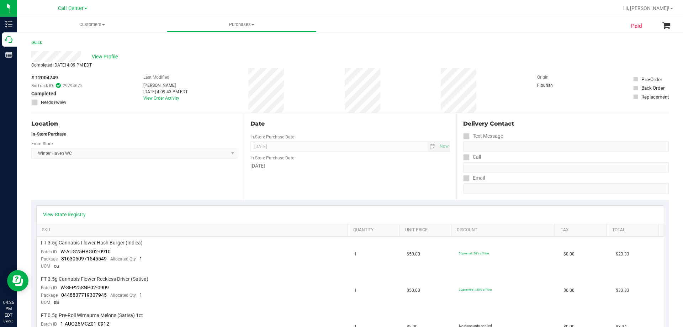
click at [134, 81] on div "# 12004749 BioTrack ID: 29794675 Completed Needs review Last Modified [PERSON_N…" at bounding box center [349, 90] width 637 height 44
drag, startPoint x: 138, startPoint y: 77, endPoint x: 387, endPoint y: 86, distance: 249.1
click at [387, 86] on div "# 12004749 BioTrack ID: 29794675 Completed Needs review Last Modified [PERSON_N…" at bounding box center [349, 90] width 637 height 44
drag, startPoint x: 137, startPoint y: 76, endPoint x: 387, endPoint y: 84, distance: 249.8
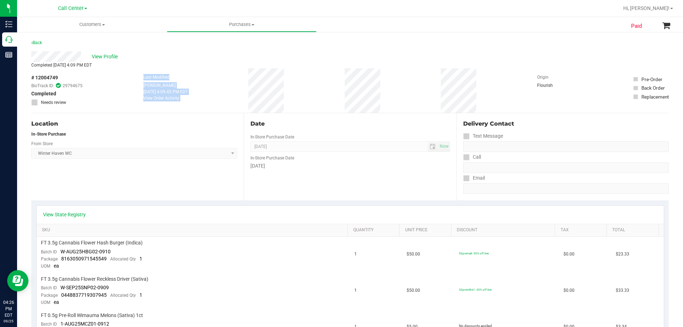
click at [387, 84] on div "# 12004749 BioTrack ID: 29794675 Completed Needs review Last Modified [PERSON_N…" at bounding box center [349, 90] width 637 height 44
drag, startPoint x: 136, startPoint y: 77, endPoint x: 403, endPoint y: 89, distance: 267.7
click at [403, 89] on div "# 12004749 BioTrack ID: 29794675 Completed Needs review Last Modified [PERSON_N…" at bounding box center [349, 90] width 637 height 44
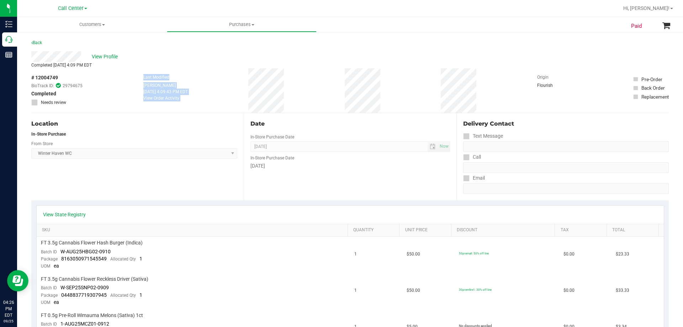
drag, startPoint x: 130, startPoint y: 76, endPoint x: 408, endPoint y: 105, distance: 279.3
click at [408, 105] on div "# 12004749 BioTrack ID: 29794675 Completed Needs review Last Modified [PERSON_N…" at bounding box center [349, 90] width 637 height 44
click at [399, 99] on div "# 12004749 BioTrack ID: 29794675 Completed Needs review Last Modified [PERSON_N…" at bounding box center [349, 90] width 637 height 44
click at [104, 56] on span "View Profile" at bounding box center [106, 56] width 28 height 7
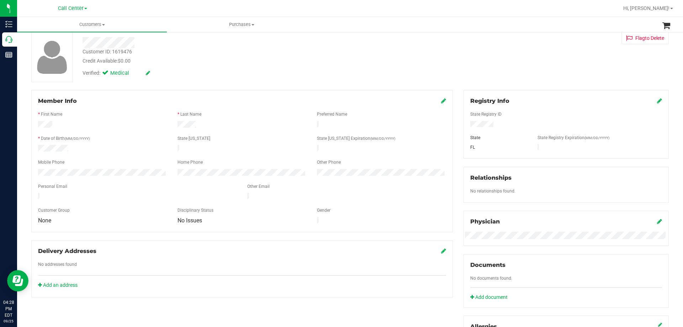
scroll to position [71, 0]
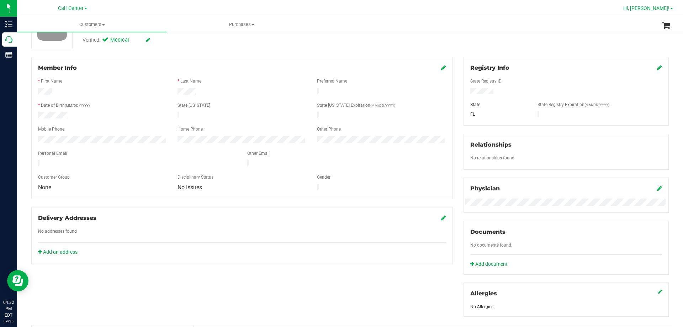
click at [655, 7] on span "Hi, [PERSON_NAME]!" at bounding box center [646, 8] width 46 height 6
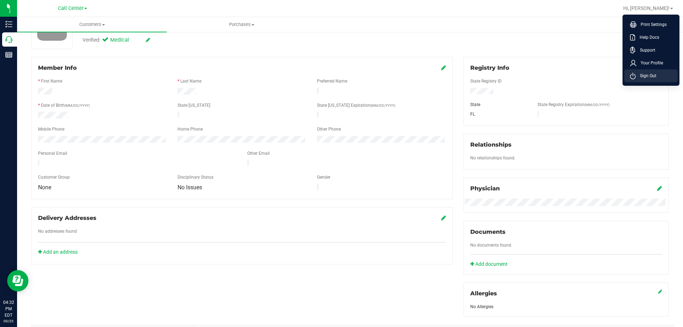
click at [656, 71] on li "Sign Out" at bounding box center [650, 75] width 53 height 13
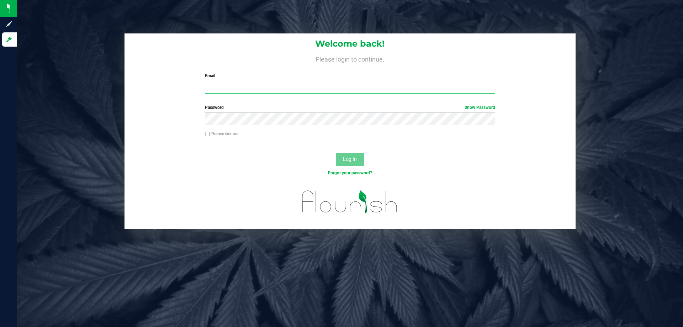
type input "[EMAIL_ADDRESS][DOMAIN_NAME]"
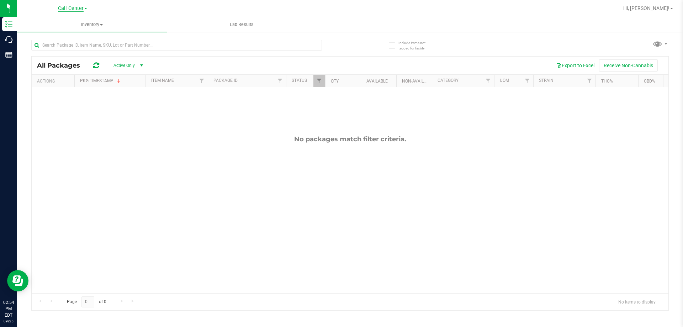
click at [75, 5] on span "Call Center" at bounding box center [71, 8] width 26 height 6
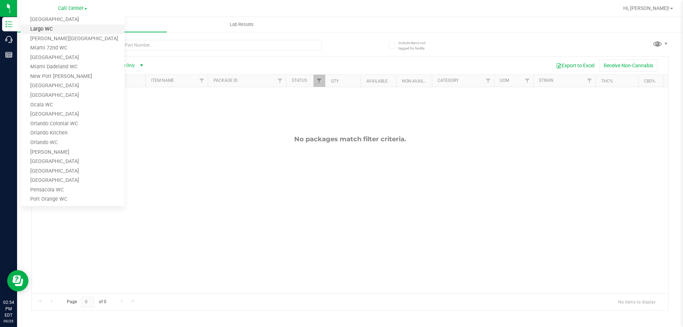
scroll to position [134, 0]
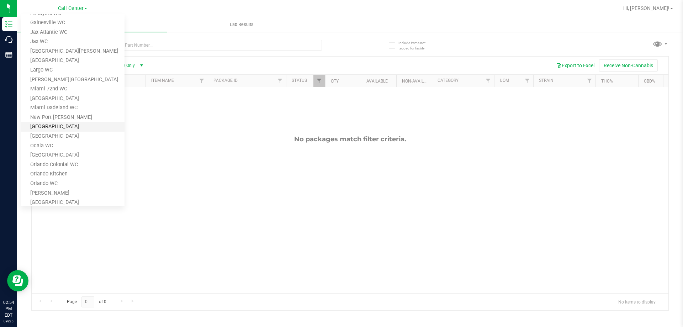
click at [61, 128] on link "[GEOGRAPHIC_DATA]" at bounding box center [73, 127] width 104 height 10
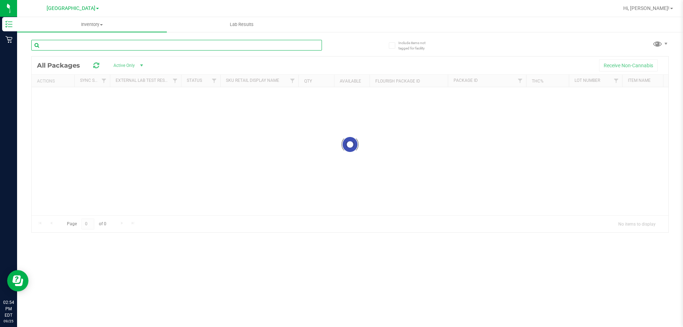
click at [111, 46] on input "text" at bounding box center [176, 45] width 291 height 11
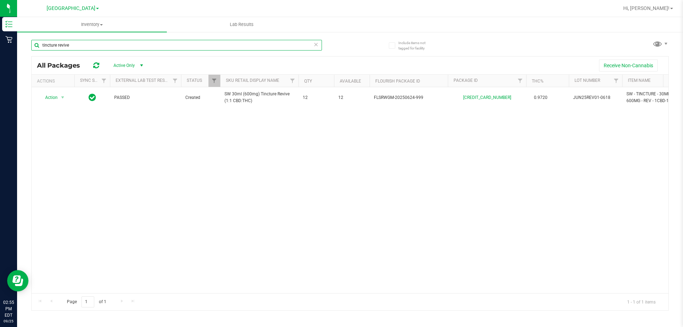
type input "tincture revive"
click at [214, 140] on div "Action Action Global inventory Package audit log Print package label Print prod…" at bounding box center [350, 190] width 637 height 206
click at [235, 151] on div "Action Action Global inventory Package audit log Print package label Print prod…" at bounding box center [350, 190] width 637 height 206
